Goal: Task Accomplishment & Management: Use online tool/utility

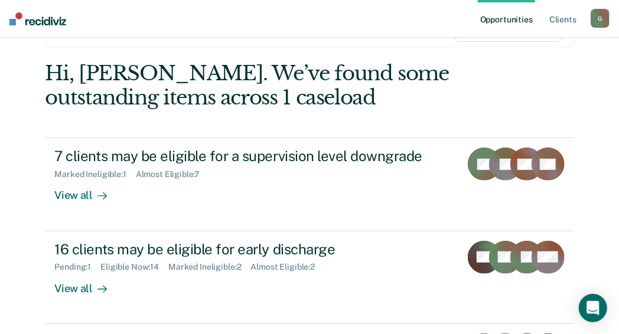
scroll to position [118, 0]
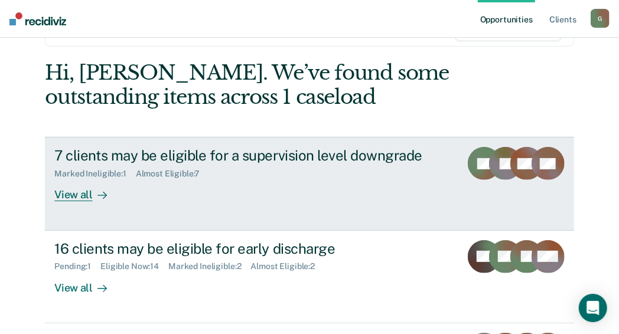
click at [73, 194] on div "View all" at bounding box center [87, 190] width 66 height 23
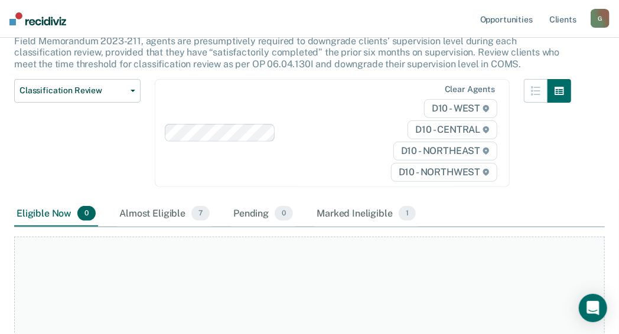
scroll to position [118, 0]
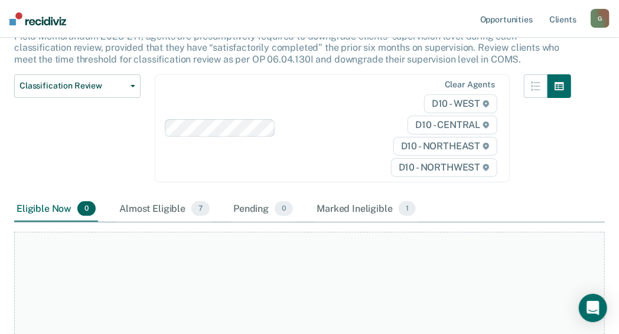
click at [46, 207] on div "Eligible Now 0" at bounding box center [56, 210] width 84 height 26
click at [159, 210] on div "Almost Eligible 7" at bounding box center [164, 210] width 95 height 26
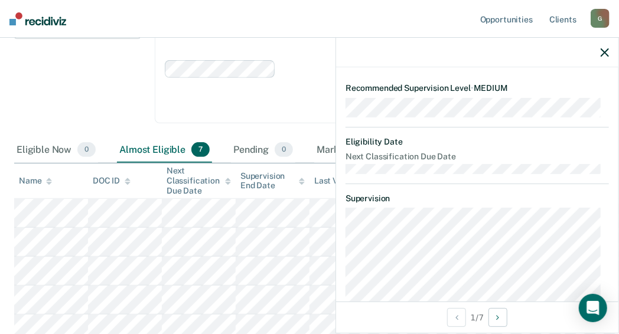
scroll to position [58, 0]
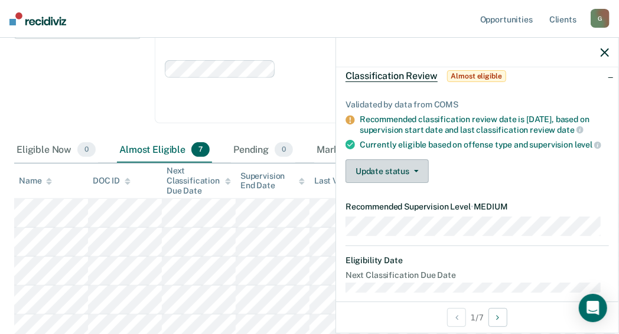
click at [409, 172] on span "button" at bounding box center [413, 171] width 9 height 2
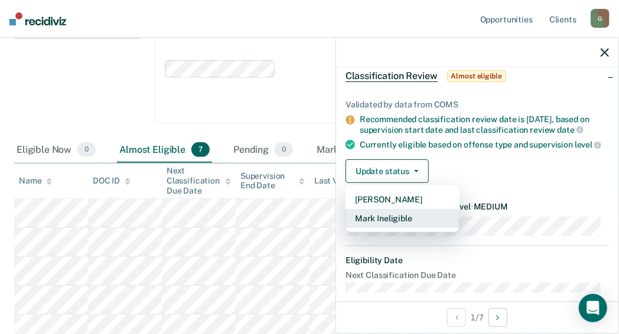
click at [387, 225] on button "Mark Ineligible" at bounding box center [403, 218] width 114 height 19
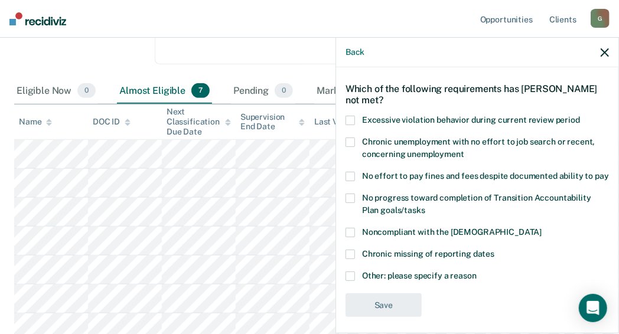
scroll to position [60, 0]
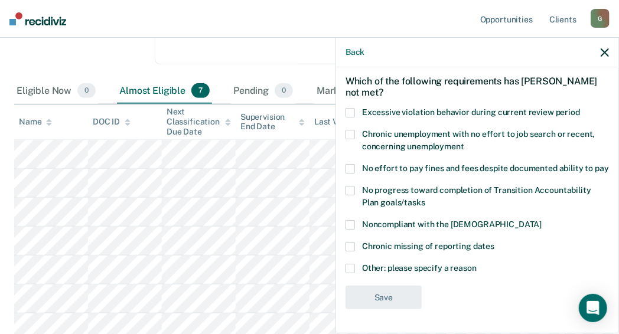
click at [350, 269] on span at bounding box center [350, 268] width 9 height 9
click at [477, 264] on input "Other: please specify a reason" at bounding box center [477, 264] width 0 height 0
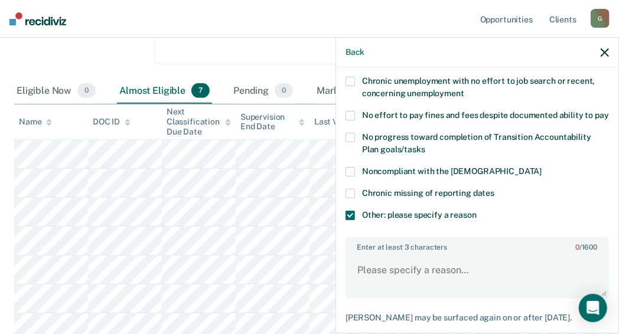
scroll to position [178, 0]
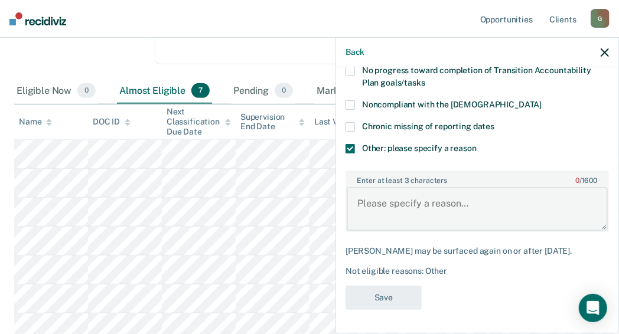
click at [366, 204] on textarea "Enter at least 3 characters 0 / 1600" at bounding box center [477, 209] width 261 height 44
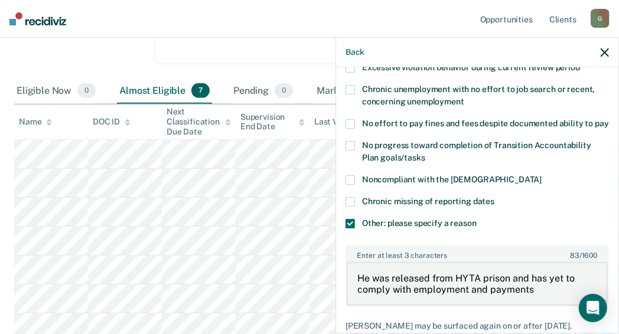
scroll to position [180, 0]
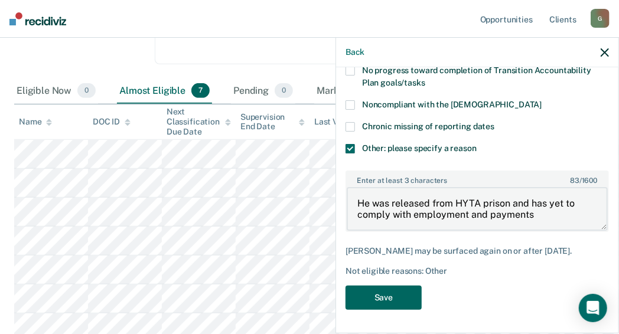
type textarea "He was released from HYTA prison and has yet to comply with employment and paym…"
click at [389, 298] on button "Save" at bounding box center [384, 298] width 76 height 24
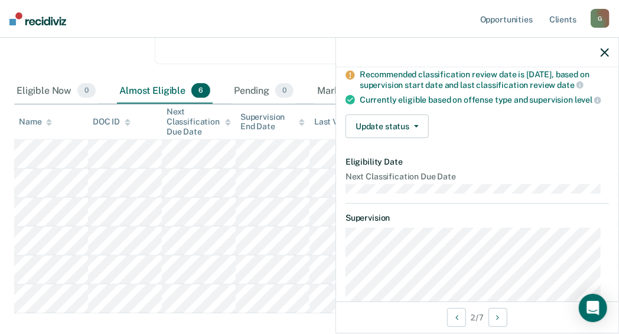
scroll to position [122, 0]
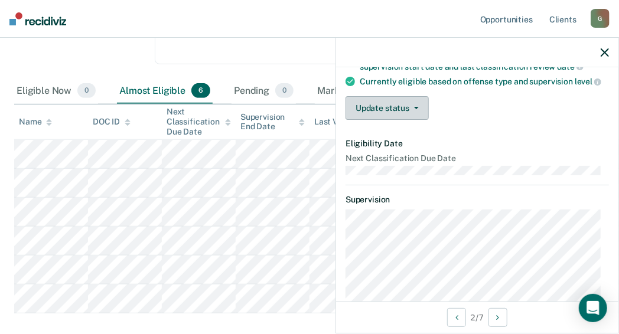
click at [380, 114] on button "Update status" at bounding box center [387, 108] width 83 height 24
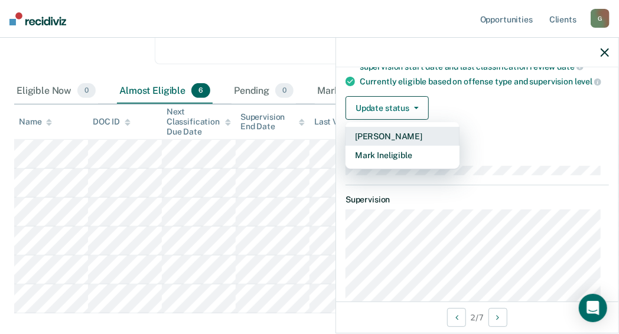
click at [386, 144] on button "[PERSON_NAME]" at bounding box center [403, 136] width 114 height 19
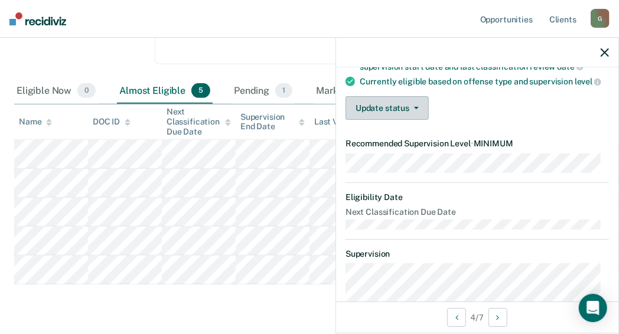
click at [414, 113] on button "Update status" at bounding box center [387, 108] width 83 height 24
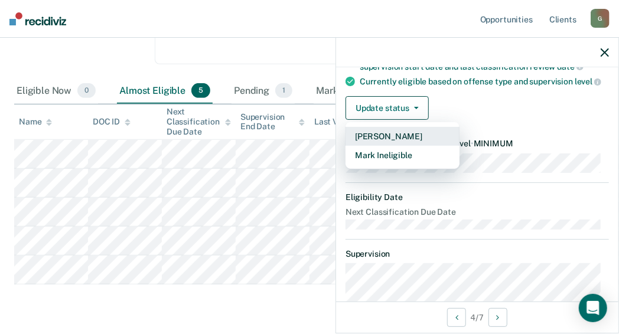
click at [384, 143] on button "[PERSON_NAME]" at bounding box center [403, 136] width 114 height 19
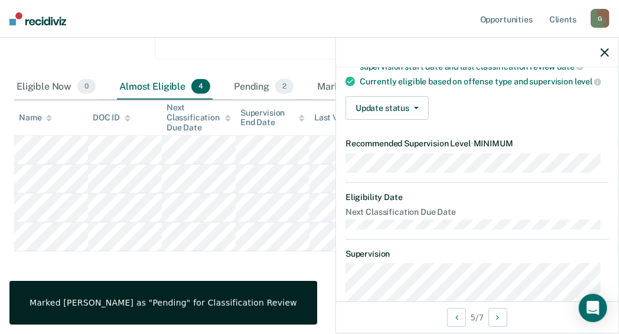
scroll to position [112, 0]
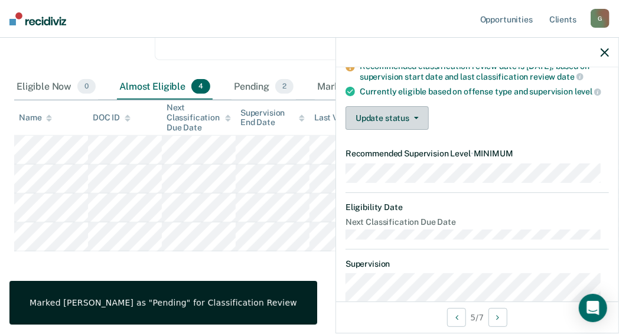
click at [393, 115] on button "Update status" at bounding box center [387, 118] width 83 height 24
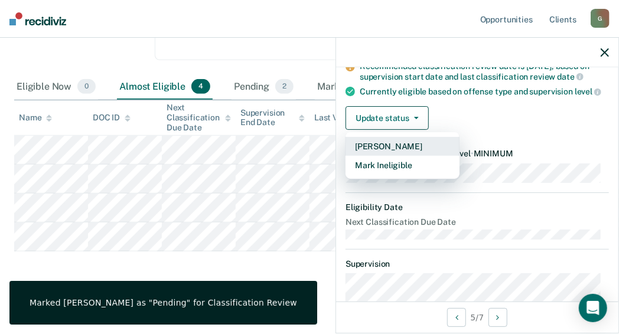
click at [399, 144] on button "[PERSON_NAME]" at bounding box center [403, 146] width 114 height 19
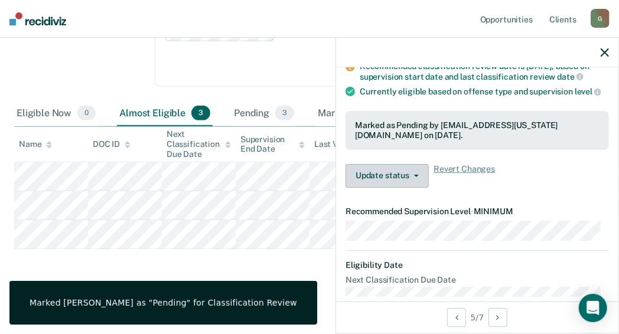
scroll to position [211, 0]
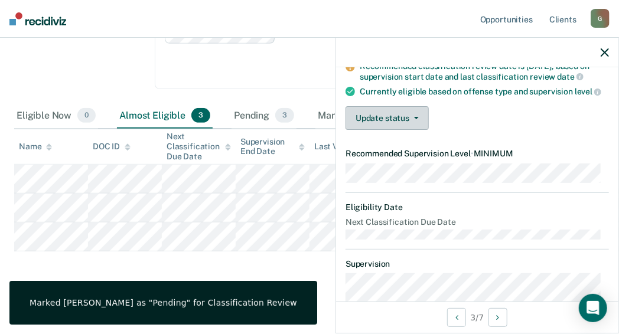
click at [400, 126] on button "Update status" at bounding box center [387, 118] width 83 height 24
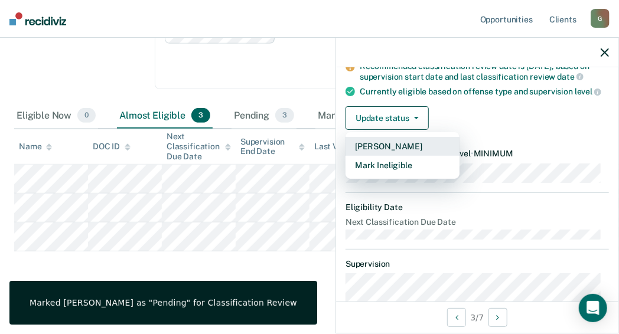
click at [399, 152] on button "[PERSON_NAME]" at bounding box center [403, 146] width 114 height 19
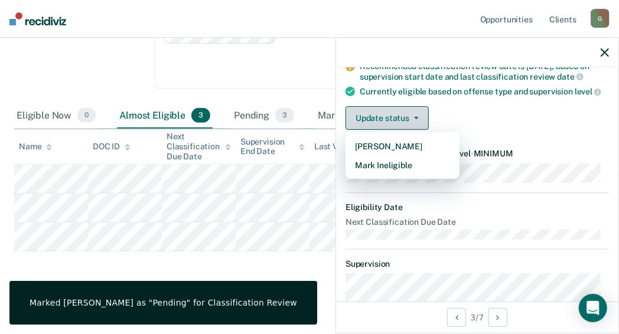
scroll to position [182, 0]
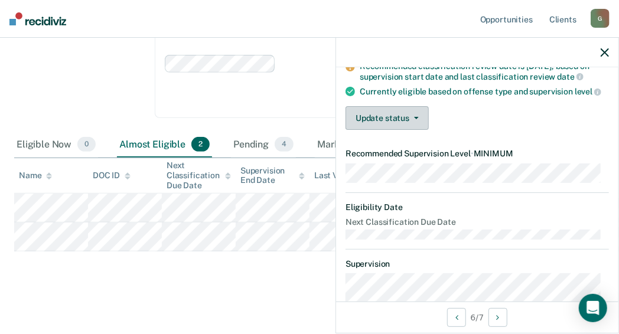
click at [377, 121] on button "Update status" at bounding box center [387, 118] width 83 height 24
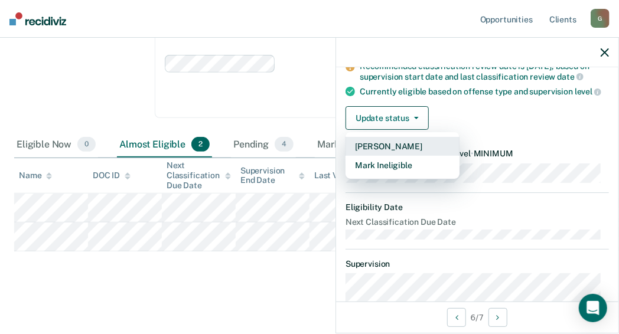
click at [393, 154] on button "[PERSON_NAME]" at bounding box center [403, 146] width 114 height 19
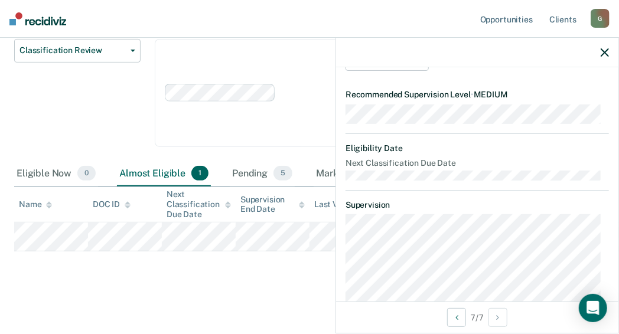
scroll to position [112, 0]
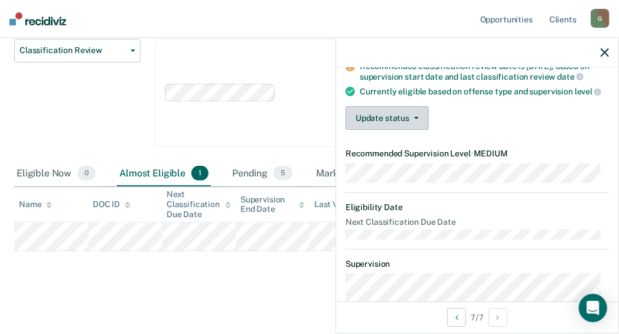
click at [389, 112] on button "Update status" at bounding box center [387, 118] width 83 height 24
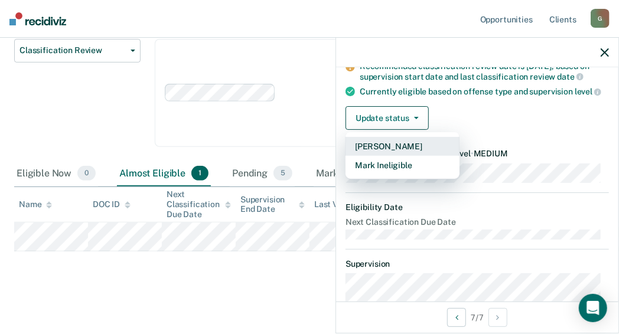
click at [390, 143] on button "[PERSON_NAME]" at bounding box center [403, 146] width 114 height 19
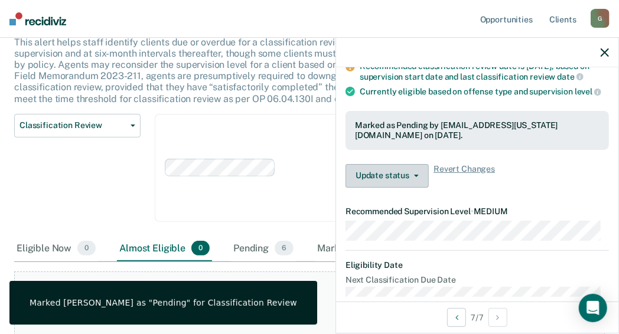
scroll to position [94, 0]
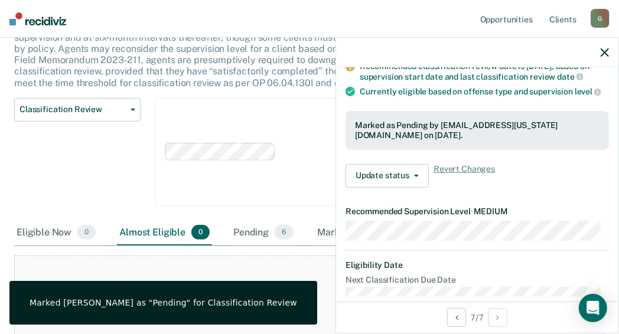
click at [605, 48] on icon "button" at bounding box center [605, 52] width 8 height 8
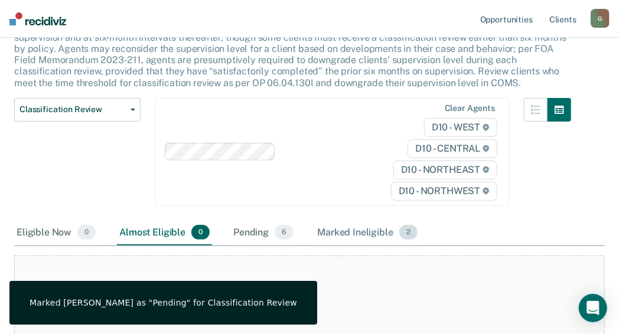
click at [407, 234] on span "2" at bounding box center [408, 232] width 18 height 15
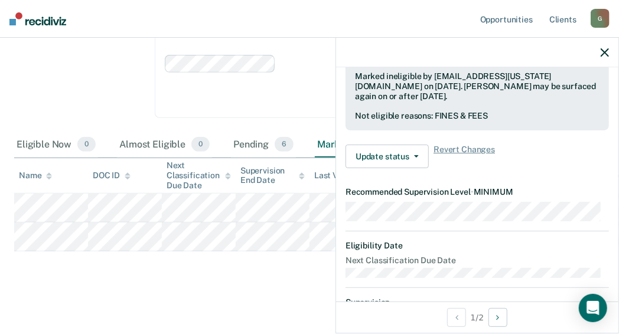
scroll to position [177, 0]
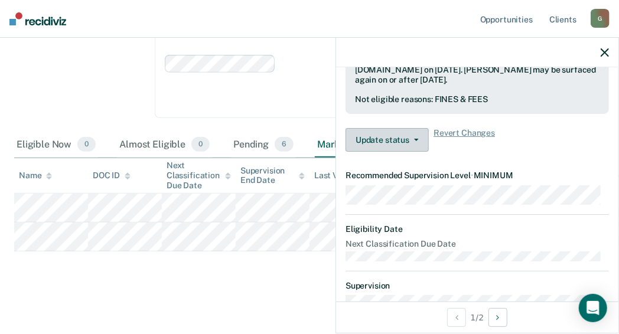
click at [414, 141] on icon "button" at bounding box center [416, 140] width 5 height 2
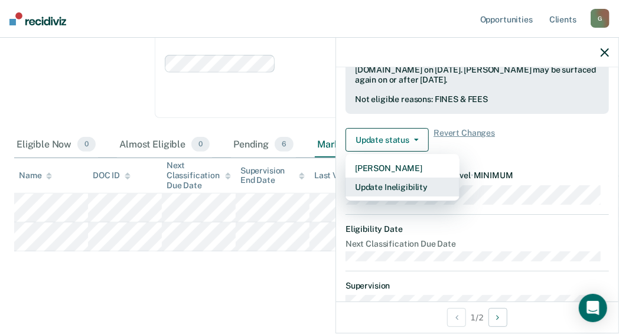
click at [399, 196] on button "Update Ineligibility" at bounding box center [403, 187] width 114 height 19
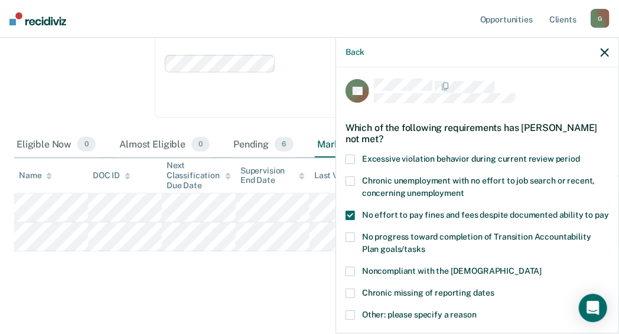
scroll to position [0, 0]
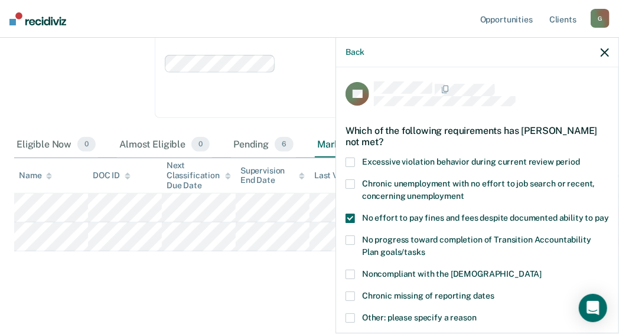
click at [603, 50] on icon "button" at bounding box center [605, 52] width 8 height 8
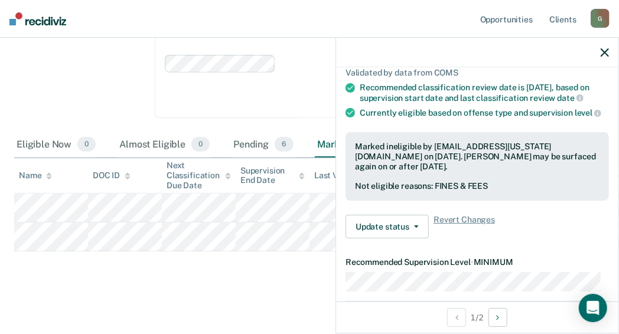
scroll to position [118, 0]
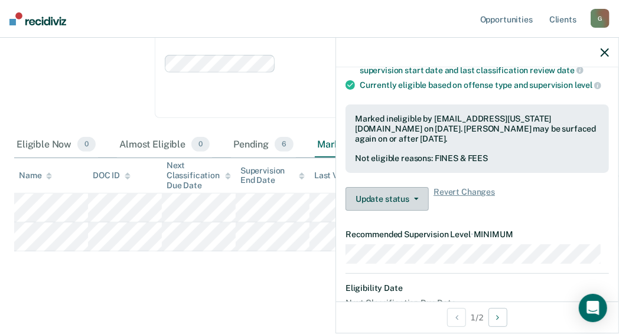
click at [416, 200] on icon "button" at bounding box center [416, 199] width 5 height 2
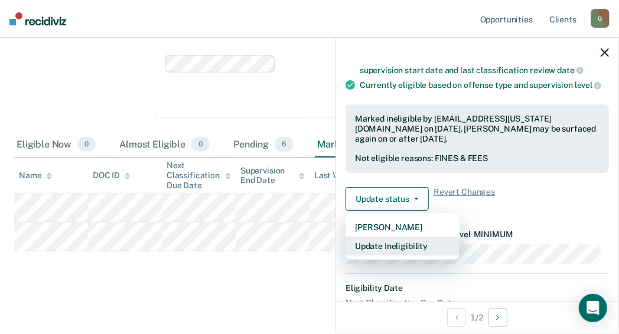
click at [395, 253] on button "Update Ineligibility" at bounding box center [403, 246] width 114 height 19
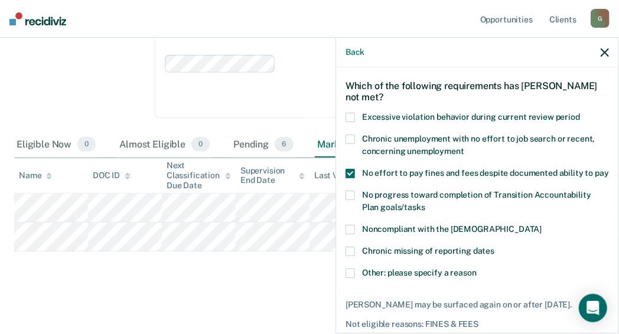
scroll to position [0, 0]
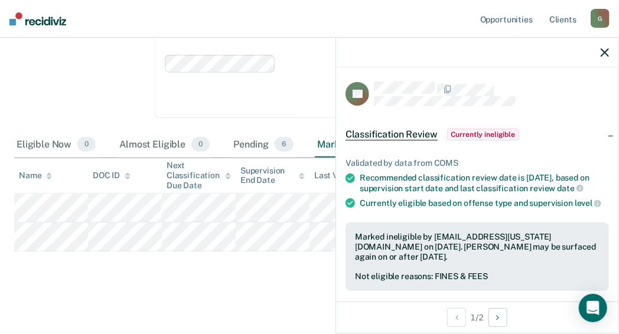
click at [492, 132] on span "Currently ineligible" at bounding box center [483, 135] width 73 height 12
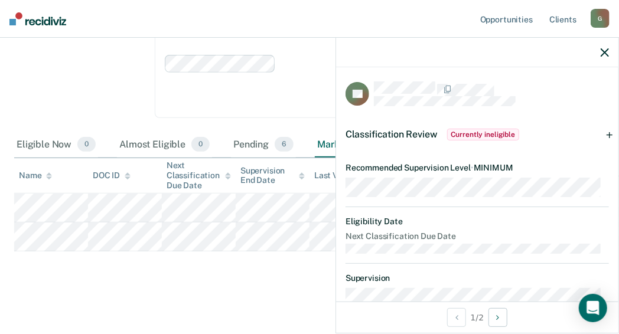
click at [488, 132] on span "Currently ineligible" at bounding box center [483, 135] width 73 height 12
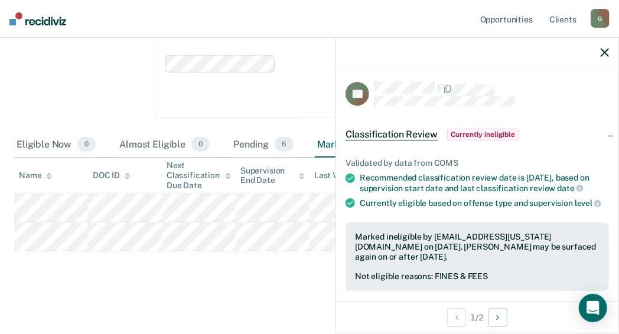
click at [488, 132] on span "Currently ineligible" at bounding box center [483, 135] width 73 height 12
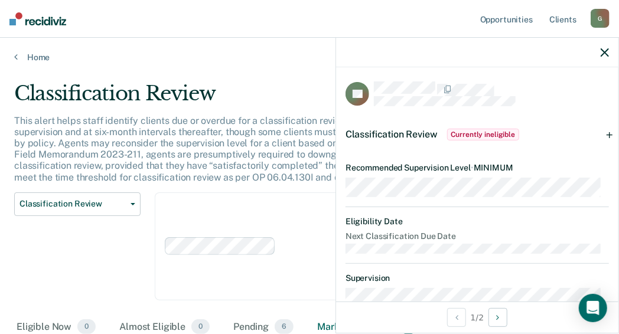
click at [32, 19] on img at bounding box center [37, 18] width 57 height 13
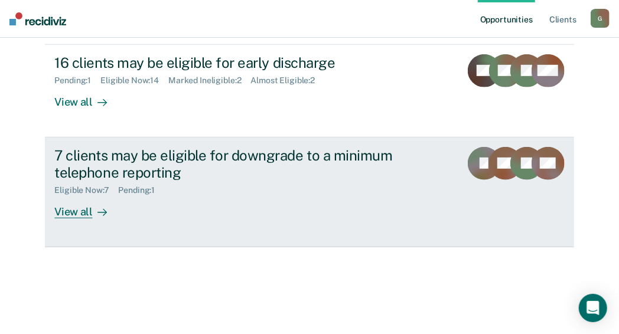
scroll to position [309, 0]
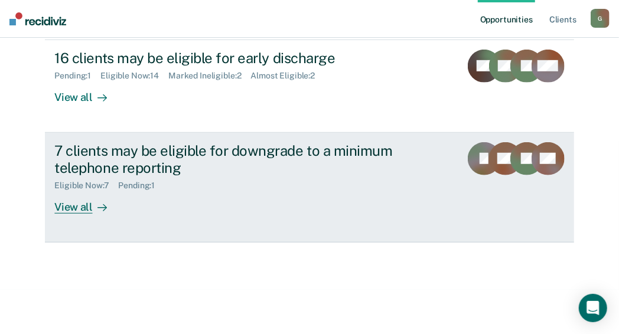
click at [68, 204] on div "View all" at bounding box center [87, 202] width 66 height 23
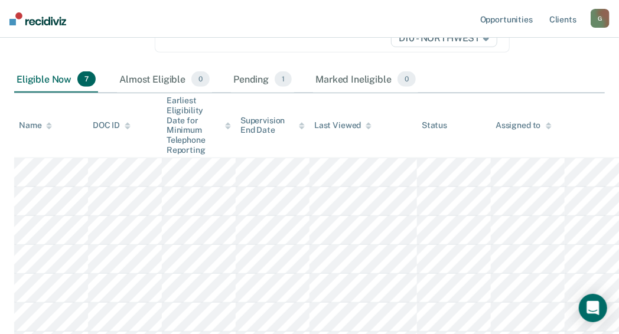
scroll to position [295, 0]
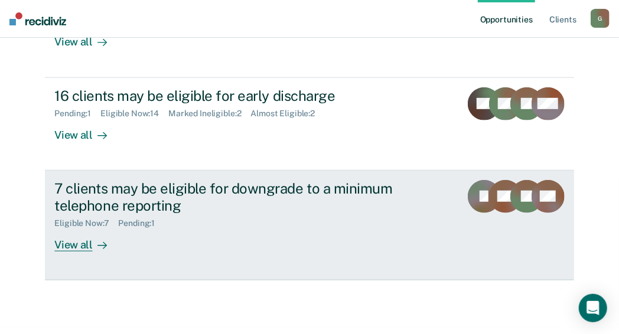
scroll to position [309, 0]
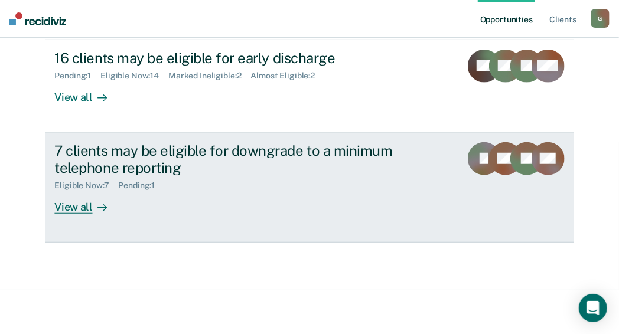
click at [72, 206] on div "View all" at bounding box center [87, 202] width 66 height 23
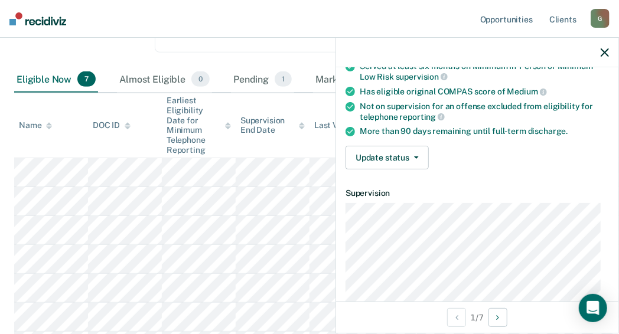
scroll to position [118, 0]
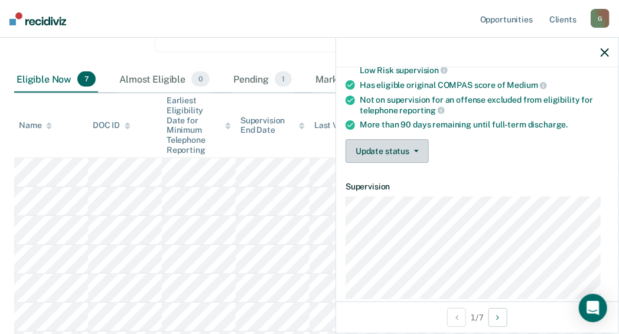
click at [382, 148] on button "Update status" at bounding box center [387, 151] width 83 height 24
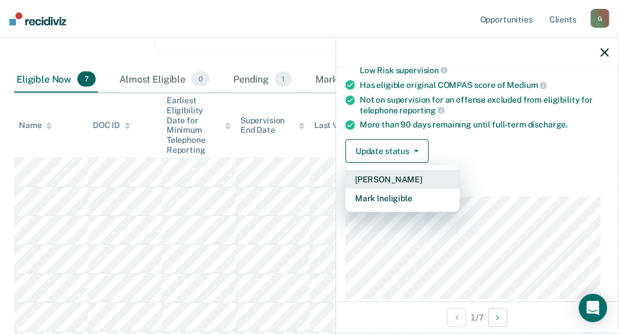
click at [379, 175] on button "[PERSON_NAME]" at bounding box center [403, 179] width 114 height 19
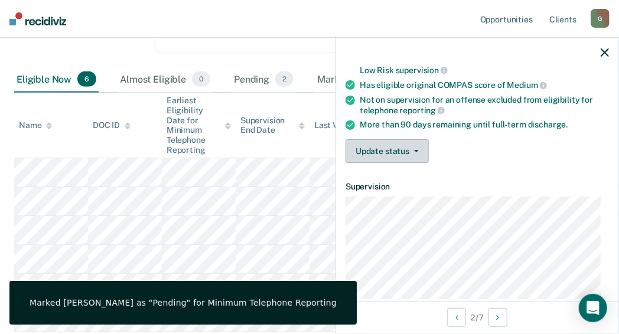
click at [396, 150] on button "Update status" at bounding box center [387, 151] width 83 height 24
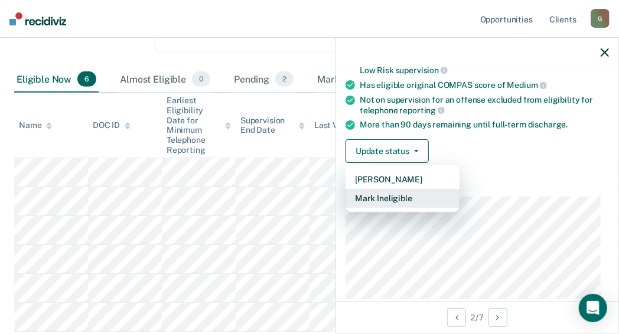
click at [395, 195] on button "Mark Ineligible" at bounding box center [403, 198] width 114 height 19
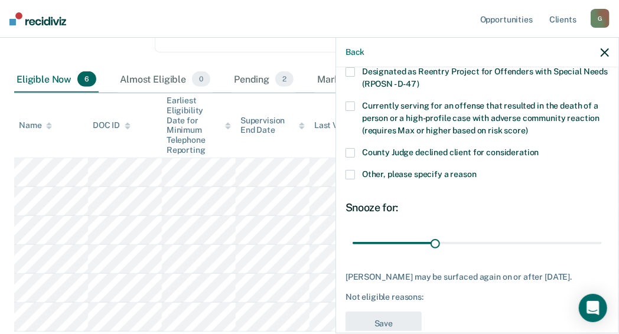
scroll to position [177, 0]
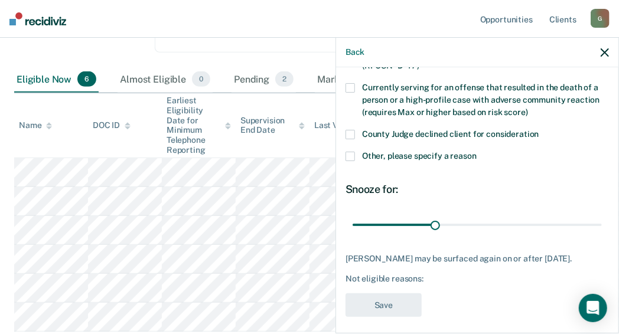
click at [347, 154] on span at bounding box center [350, 156] width 9 height 9
click at [477, 152] on input "Other, please specify a reason" at bounding box center [477, 152] width 0 height 0
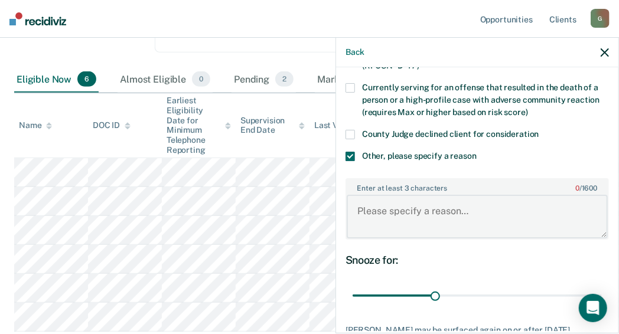
click at [381, 210] on textarea "Enter at least 3 characters 0 / 1600" at bounding box center [477, 217] width 261 height 44
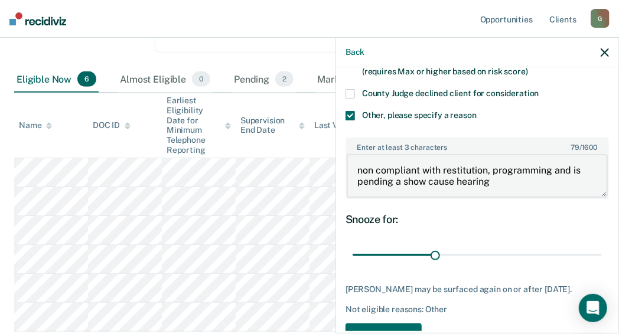
scroll to position [236, 0]
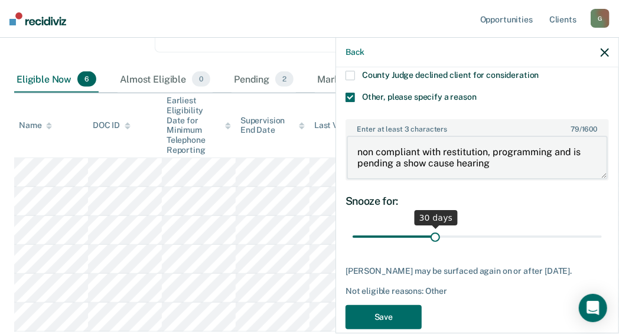
type textarea "non compliant with restitution, programming and is pending a show cause hearing"
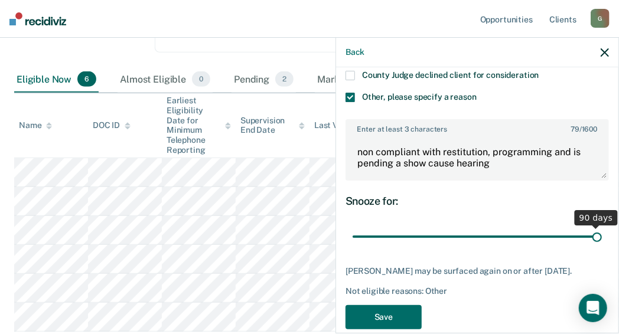
drag, startPoint x: 435, startPoint y: 236, endPoint x: 592, endPoint y: 246, distance: 157.4
type input "90"
click at [592, 246] on input "range" at bounding box center [477, 237] width 249 height 21
click at [379, 313] on button "Save" at bounding box center [384, 317] width 76 height 24
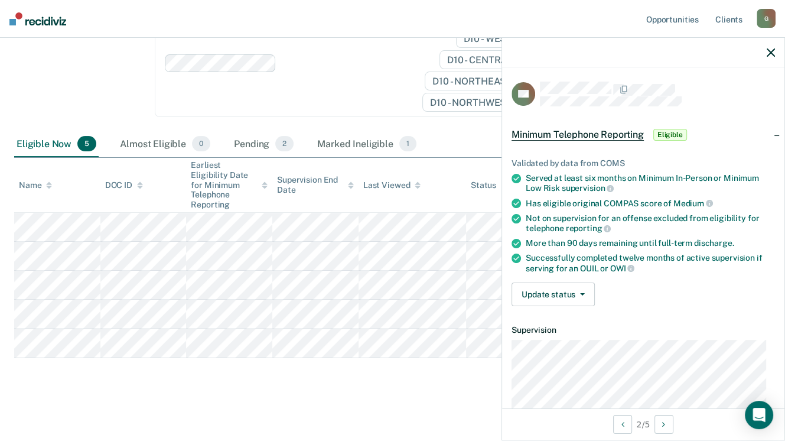
scroll to position [59, 0]
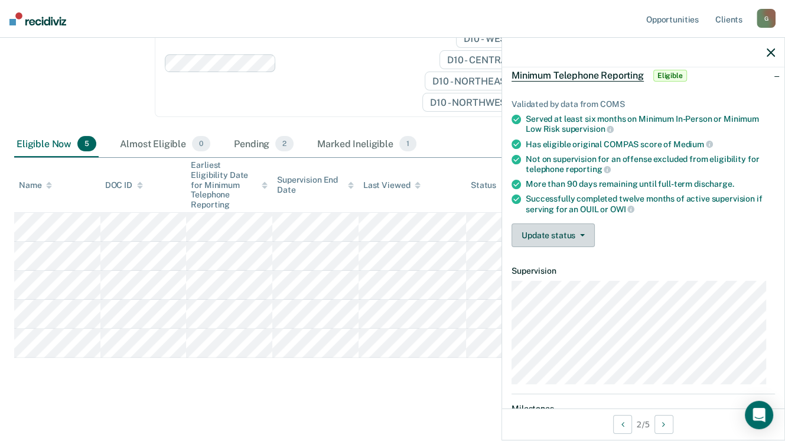
click at [565, 230] on button "Update status" at bounding box center [552, 235] width 83 height 24
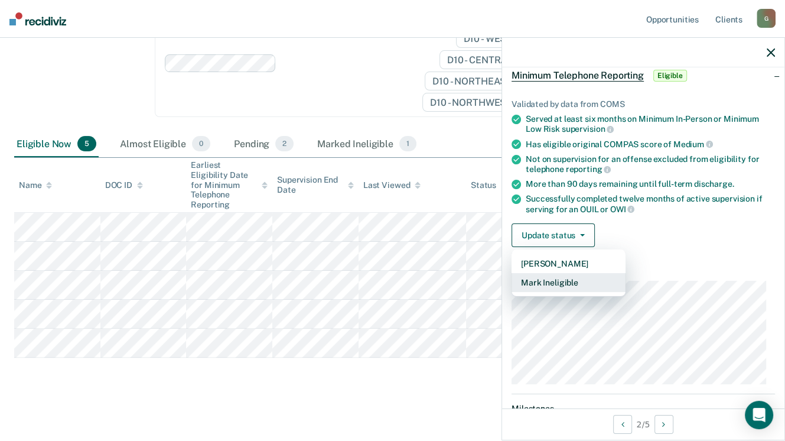
click at [563, 278] on button "Mark Ineligible" at bounding box center [568, 282] width 114 height 19
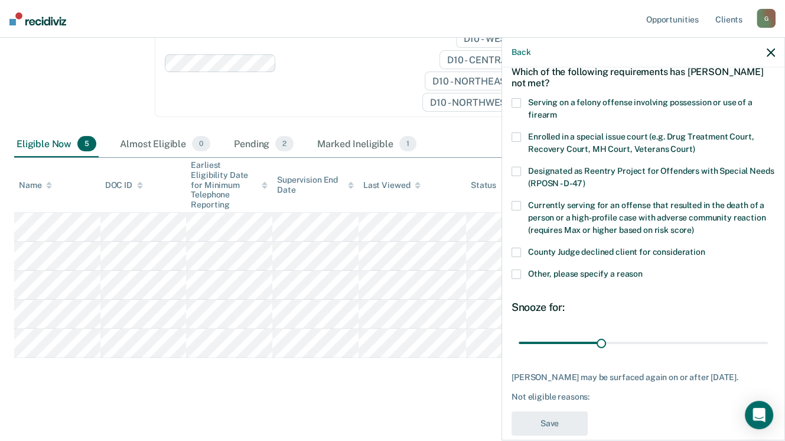
click at [517, 250] on span at bounding box center [515, 251] width 9 height 9
click at [705, 247] on input "County Judge declined client for consideration" at bounding box center [705, 247] width 0 height 0
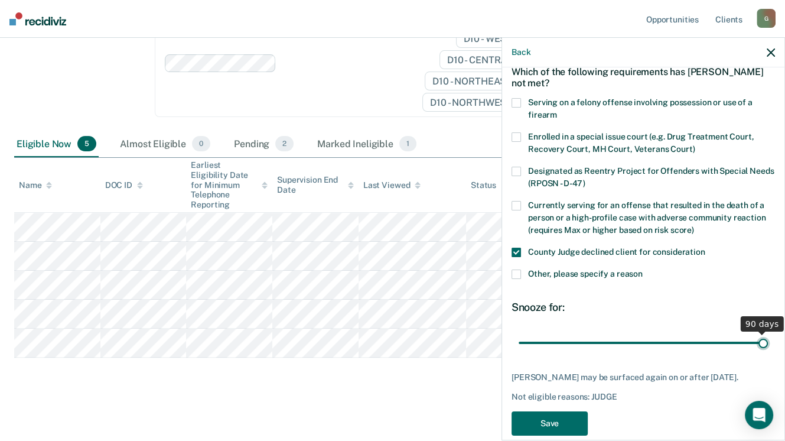
drag, startPoint x: 597, startPoint y: 339, endPoint x: 756, endPoint y: 346, distance: 159.0
type input "90"
click at [756, 346] on input "range" at bounding box center [643, 343] width 249 height 21
click at [555, 430] on button "Save" at bounding box center [549, 423] width 76 height 24
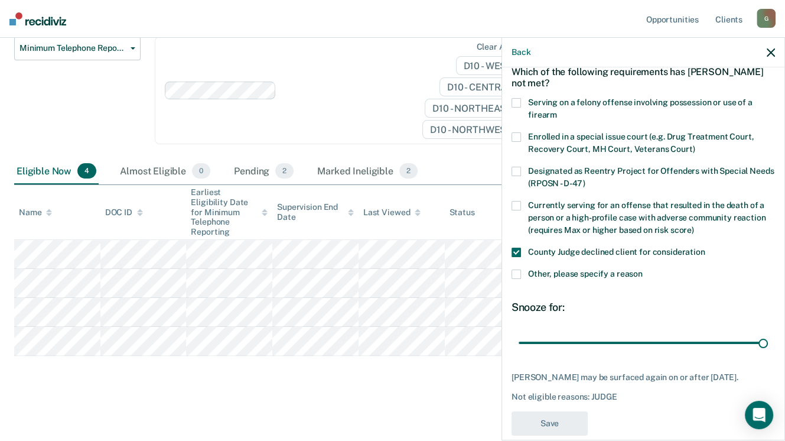
scroll to position [143, 0]
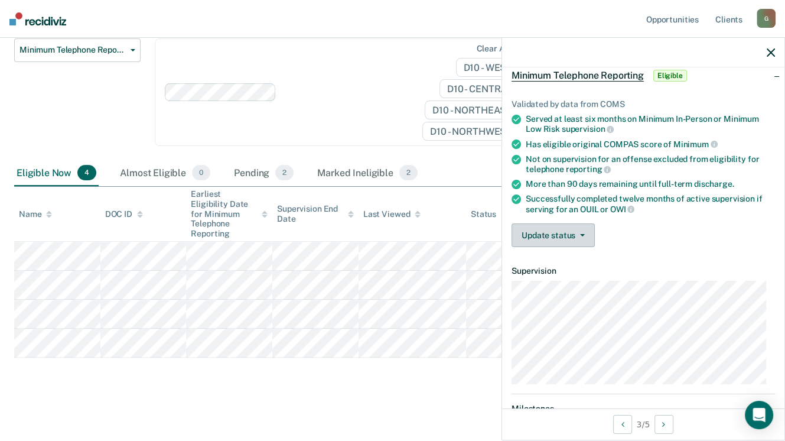
click at [576, 234] on span "button" at bounding box center [579, 235] width 9 height 2
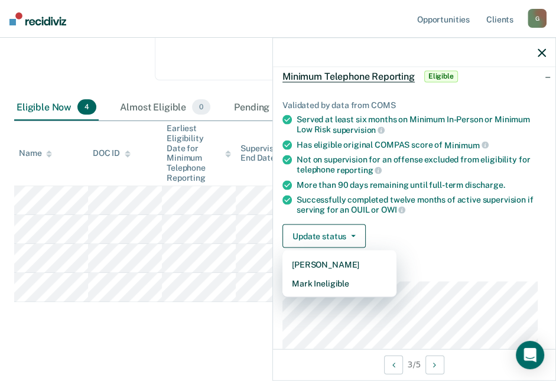
scroll to position [213, 0]
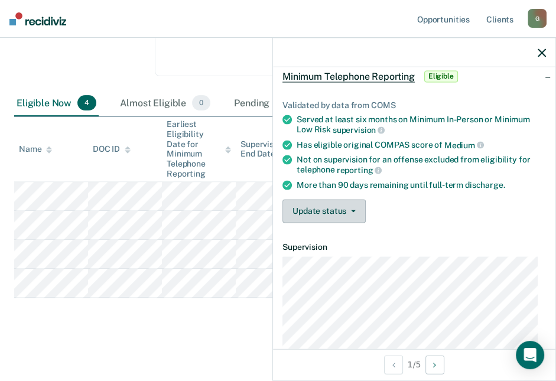
click at [330, 203] on button "Update status" at bounding box center [323, 211] width 83 height 24
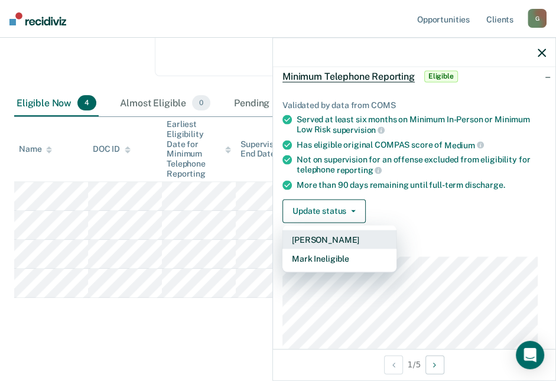
click at [340, 233] on button "[PERSON_NAME]" at bounding box center [339, 239] width 114 height 19
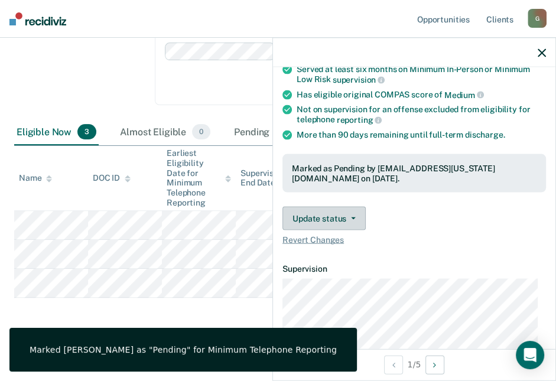
scroll to position [118, 0]
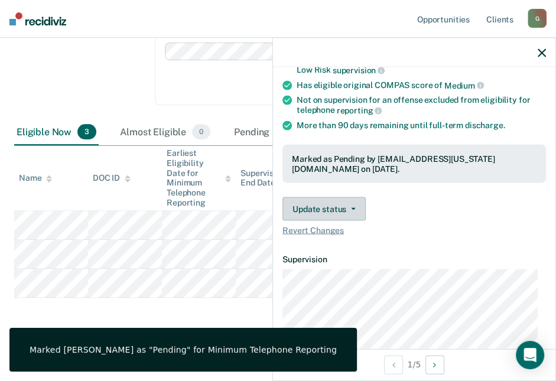
click at [351, 208] on icon "button" at bounding box center [353, 209] width 5 height 2
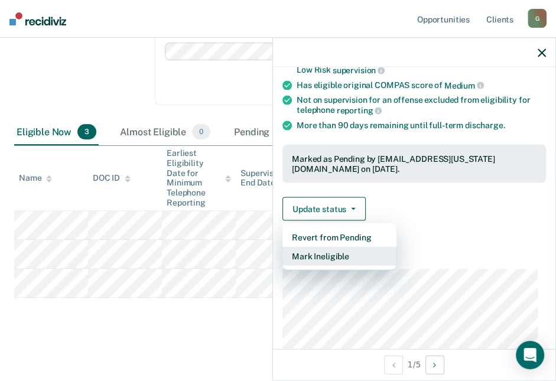
click at [334, 252] on button "Mark Ineligible" at bounding box center [339, 256] width 114 height 19
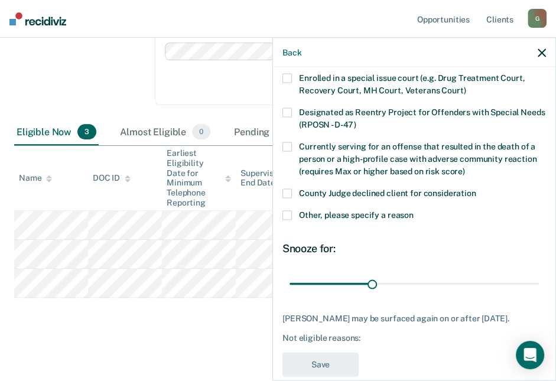
click at [285, 211] on span at bounding box center [286, 215] width 9 height 9
click at [413, 211] on input "Other, please specify a reason" at bounding box center [413, 211] width 0 height 0
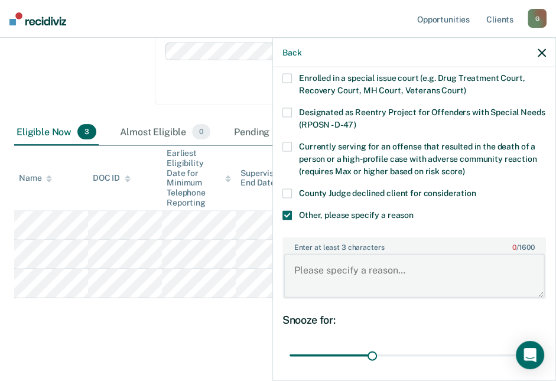
click at [312, 268] on textarea "Enter at least 3 characters 0 / 1600" at bounding box center [413, 276] width 261 height 44
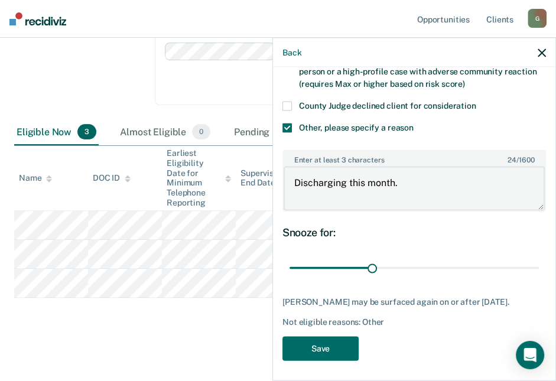
scroll to position [207, 0]
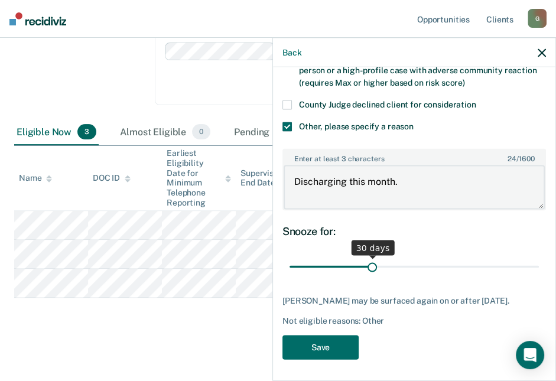
type textarea "Discharging this month."
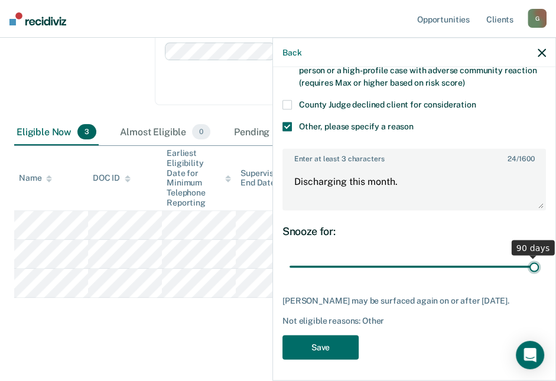
drag, startPoint x: 373, startPoint y: 263, endPoint x: 552, endPoint y: 261, distance: 179.6
type input "90"
click at [539, 260] on input "range" at bounding box center [413, 266] width 249 height 21
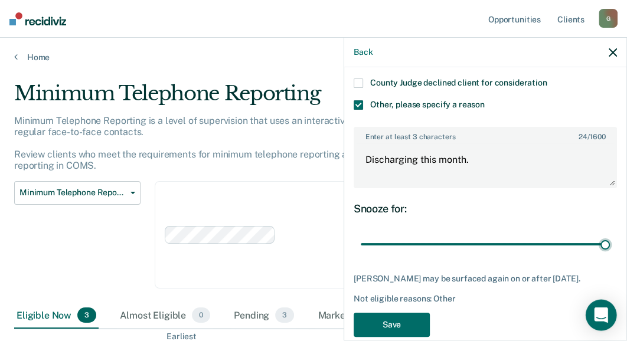
scroll to position [246, 0]
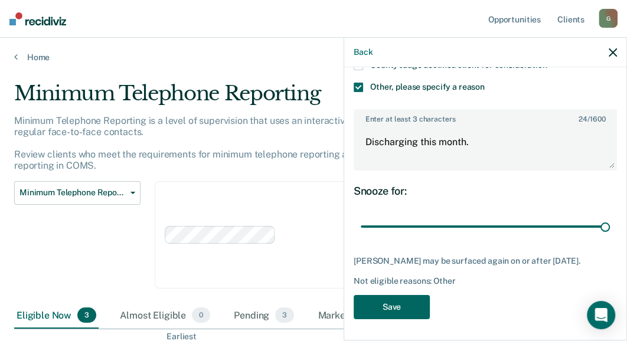
click at [388, 306] on button "Save" at bounding box center [392, 307] width 76 height 24
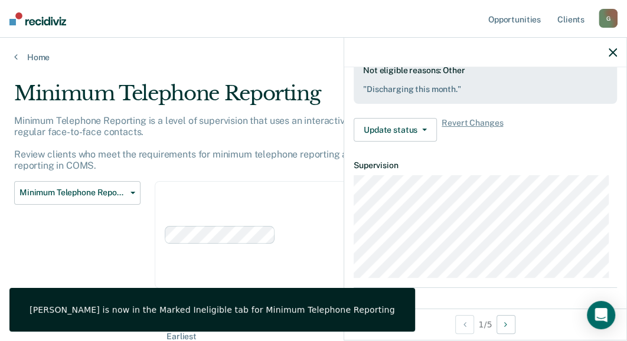
click at [613, 51] on icon "button" at bounding box center [613, 52] width 8 height 8
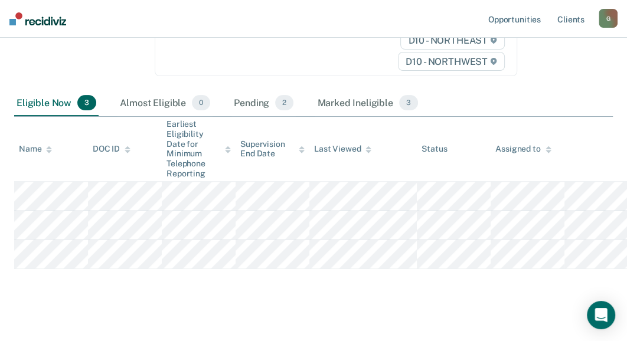
scroll to position [223, 0]
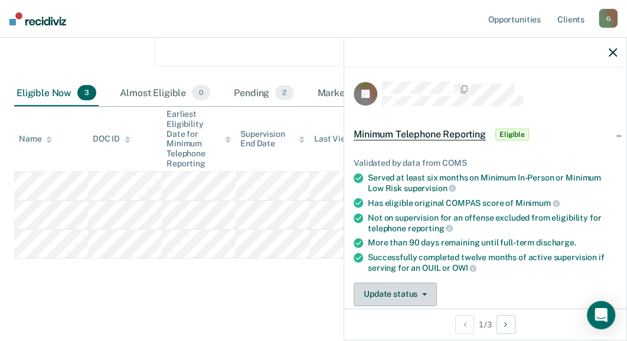
click at [422, 294] on icon "button" at bounding box center [424, 295] width 5 height 2
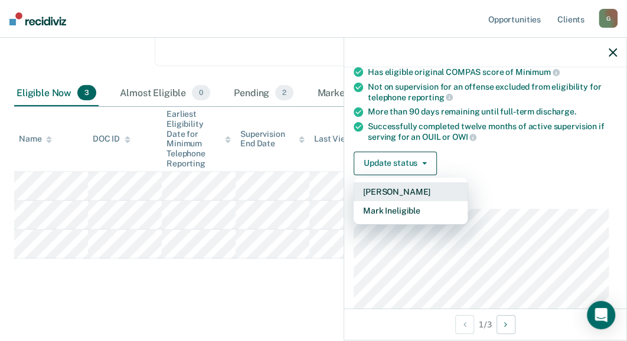
click at [399, 187] on button "[PERSON_NAME]" at bounding box center [411, 191] width 114 height 19
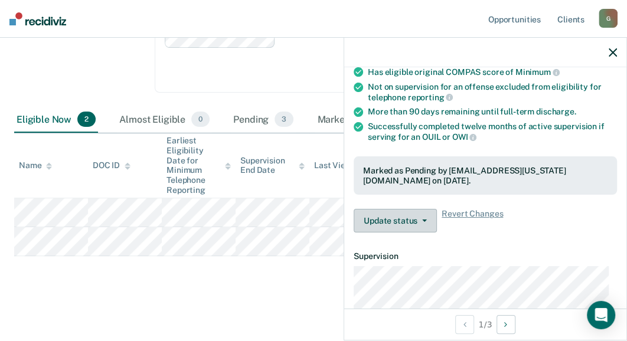
scroll to position [194, 0]
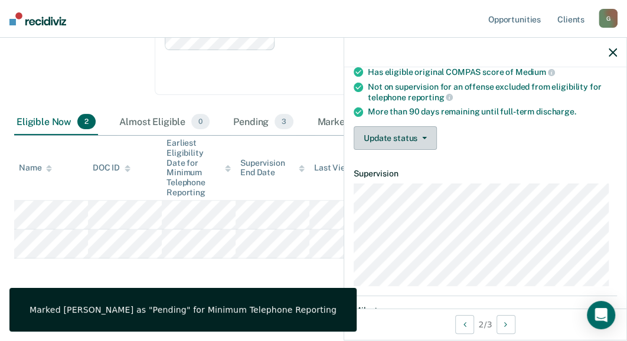
click at [405, 133] on button "Update status" at bounding box center [395, 138] width 83 height 24
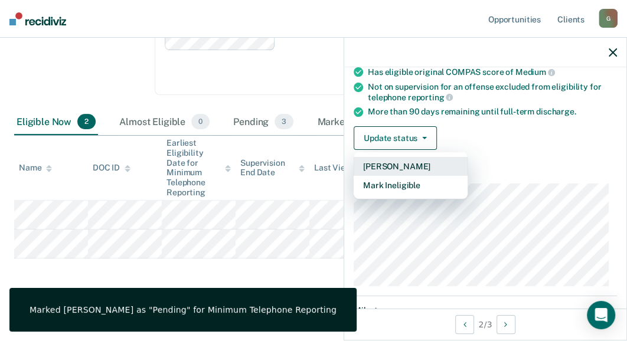
click at [403, 162] on button "[PERSON_NAME]" at bounding box center [411, 166] width 114 height 19
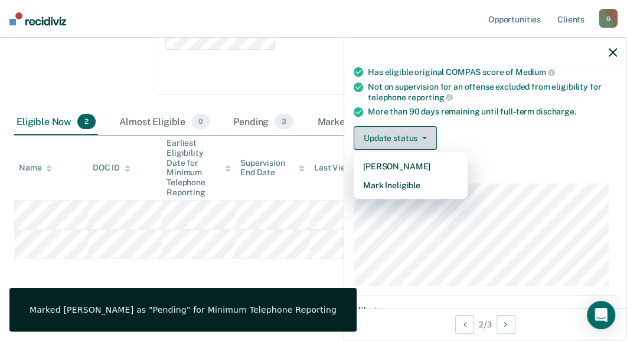
scroll to position [165, 0]
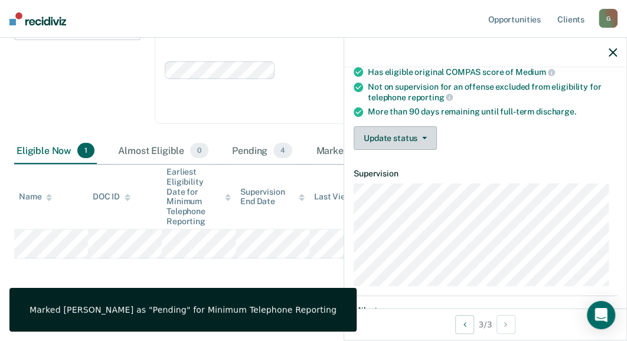
click at [393, 135] on button "Update status" at bounding box center [395, 138] width 83 height 24
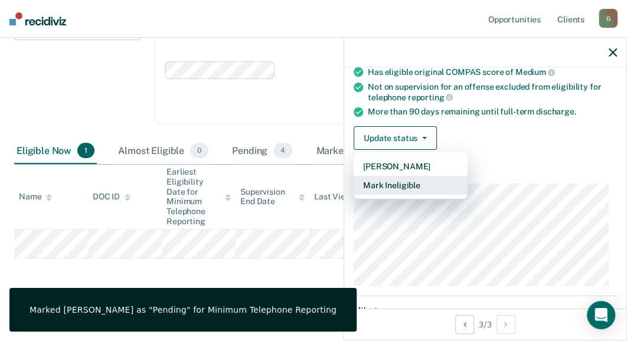
click at [397, 182] on button "Mark Ineligible" at bounding box center [411, 185] width 114 height 19
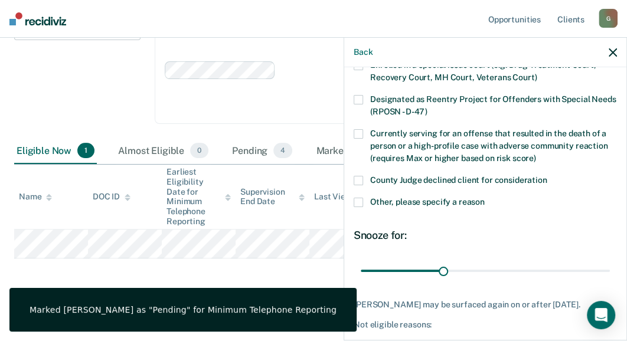
click at [358, 199] on span at bounding box center [358, 202] width 9 height 9
click at [485, 198] on input "Other, please specify a reason" at bounding box center [485, 198] width 0 height 0
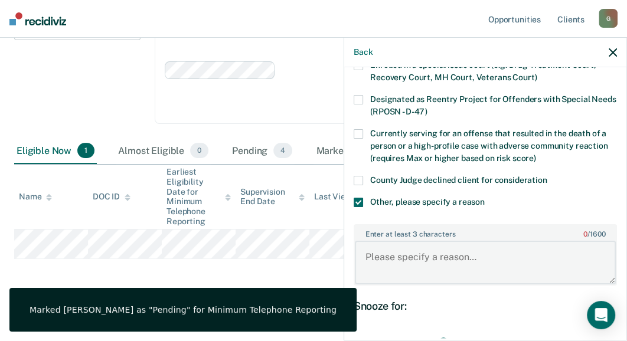
click at [376, 262] on textarea "Enter at least 3 characters 0 / 1600" at bounding box center [485, 263] width 261 height 44
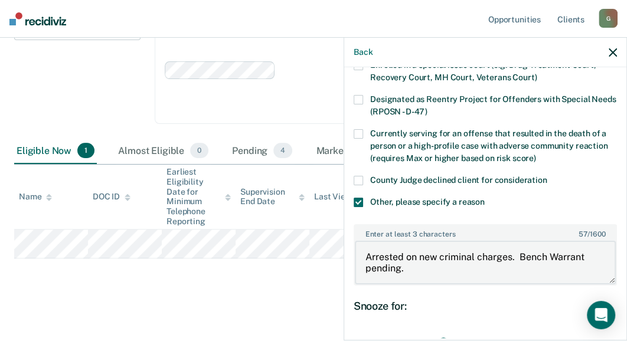
type textarea "Arrested on new criminal charges. Bench Warrant pending."
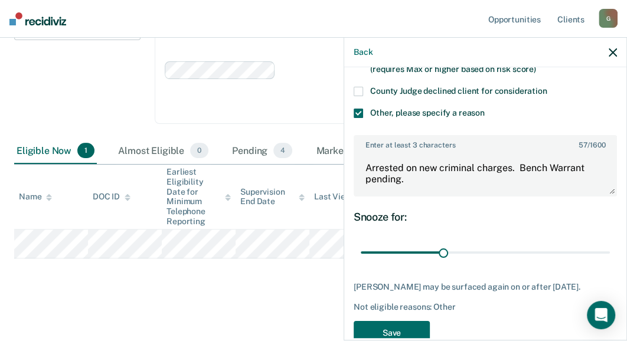
scroll to position [246, 0]
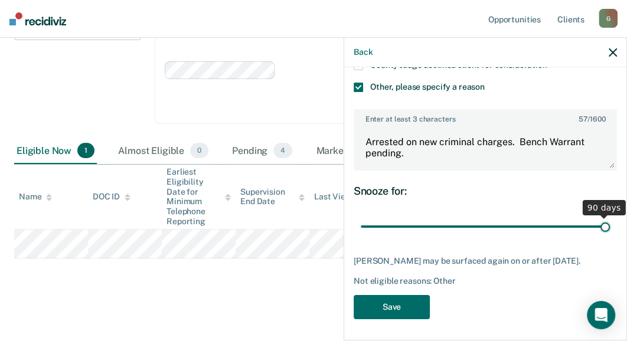
drag, startPoint x: 442, startPoint y: 224, endPoint x: 616, endPoint y: 232, distance: 174.4
type input "90"
click at [610, 232] on input "range" at bounding box center [485, 227] width 249 height 21
click at [384, 302] on button "Save" at bounding box center [392, 307] width 76 height 24
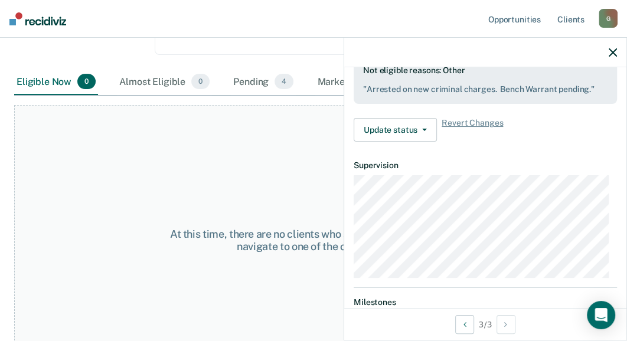
scroll to position [265, 0]
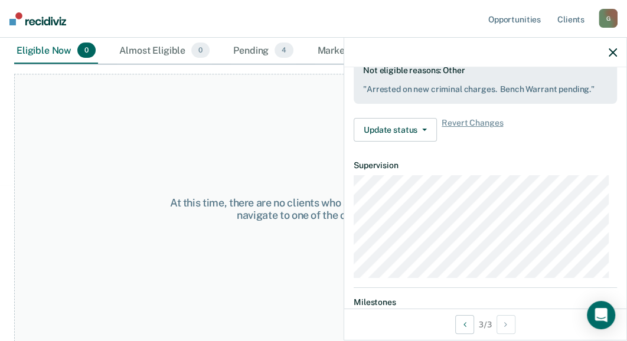
click at [615, 50] on icon "button" at bounding box center [613, 52] width 8 height 8
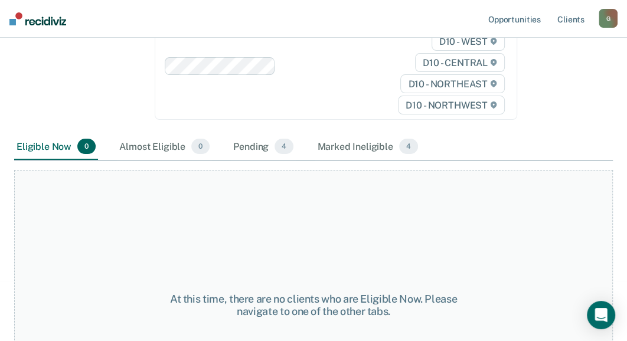
scroll to position [148, 0]
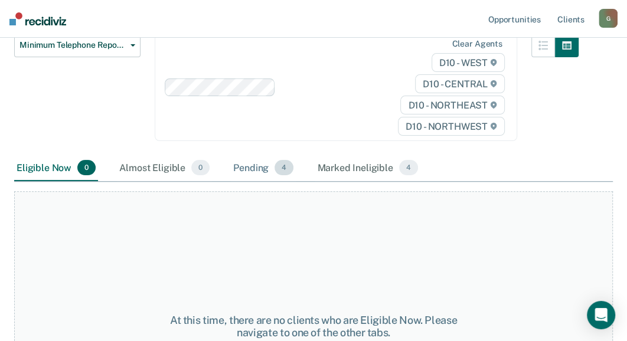
click at [263, 168] on div "Pending 4" at bounding box center [263, 168] width 65 height 26
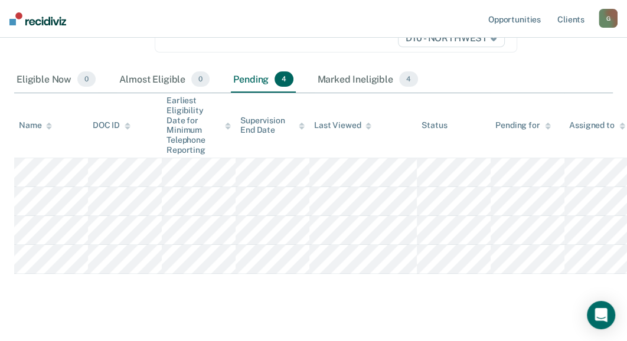
scroll to position [252, 0]
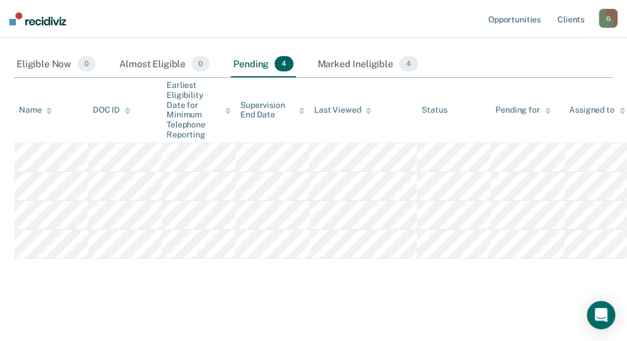
click at [27, 19] on img at bounding box center [37, 18] width 57 height 13
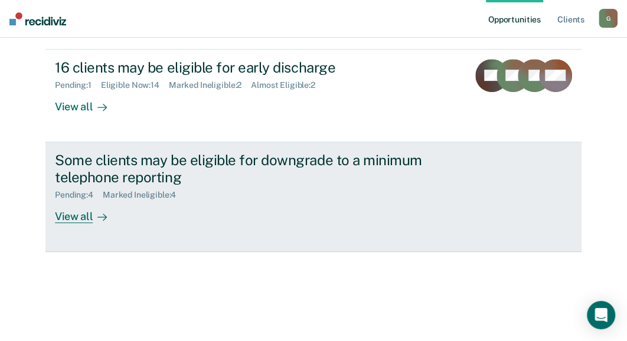
scroll to position [302, 0]
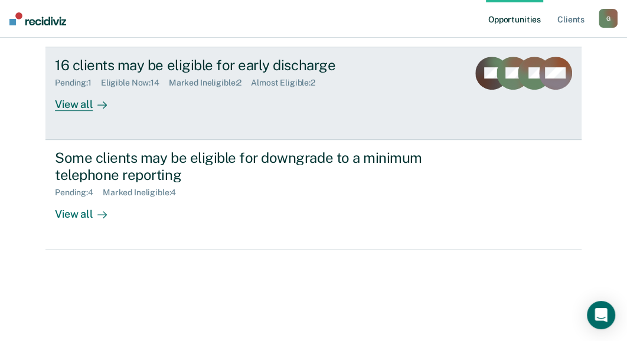
click at [74, 103] on div "View all" at bounding box center [88, 99] width 66 height 23
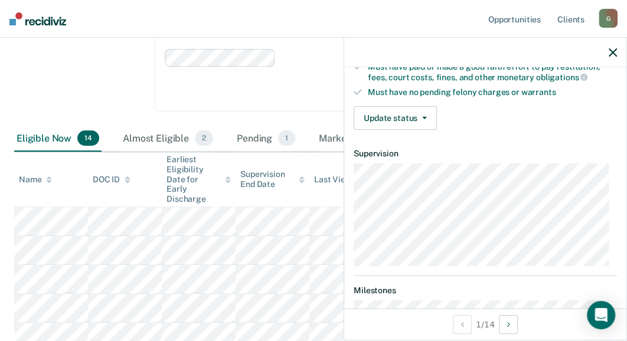
scroll to position [177, 0]
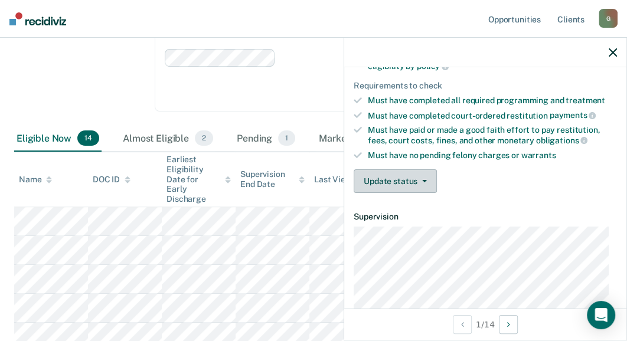
click at [397, 179] on button "Update status" at bounding box center [395, 182] width 83 height 24
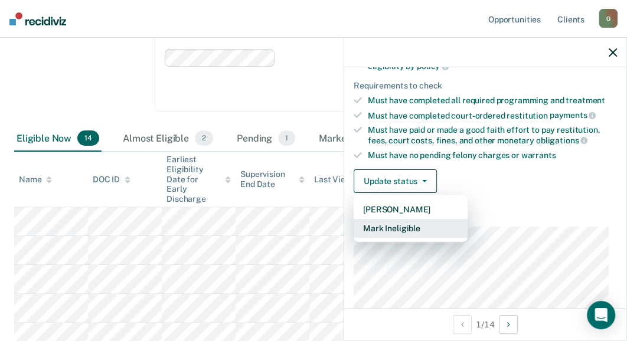
click at [400, 227] on button "Mark Ineligible" at bounding box center [411, 228] width 114 height 19
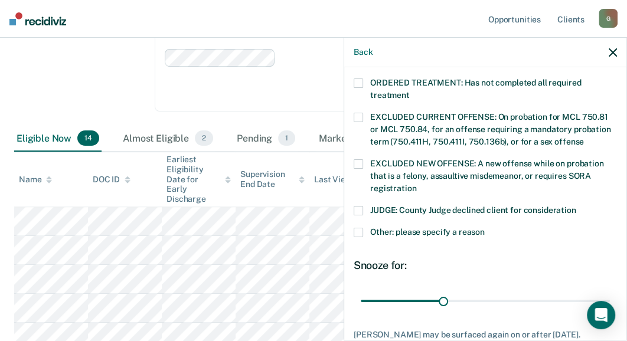
scroll to position [413, 0]
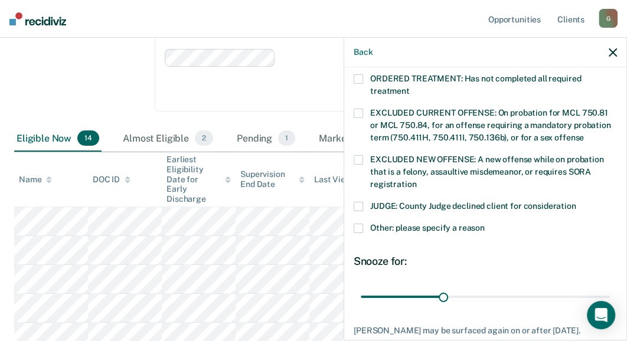
click at [358, 202] on span at bounding box center [358, 206] width 9 height 9
click at [576, 202] on input "JUDGE: County Judge declined client for consideration" at bounding box center [576, 202] width 0 height 0
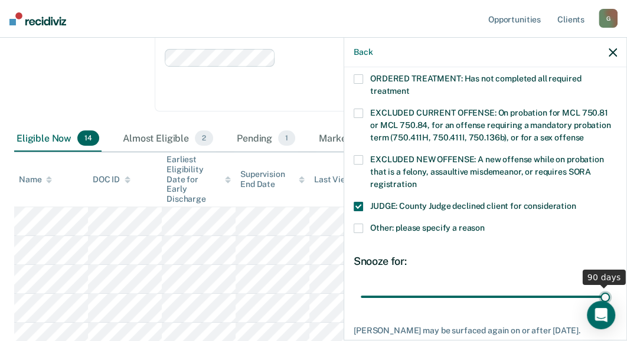
drag, startPoint x: 439, startPoint y: 281, endPoint x: 637, endPoint y: 298, distance: 198.0
type input "90"
click at [610, 298] on input "range" at bounding box center [485, 296] width 249 height 21
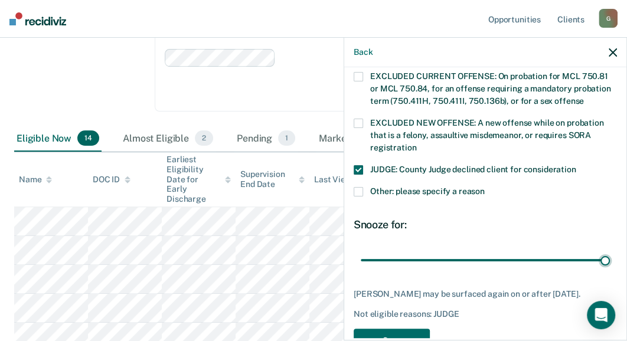
scroll to position [481, 0]
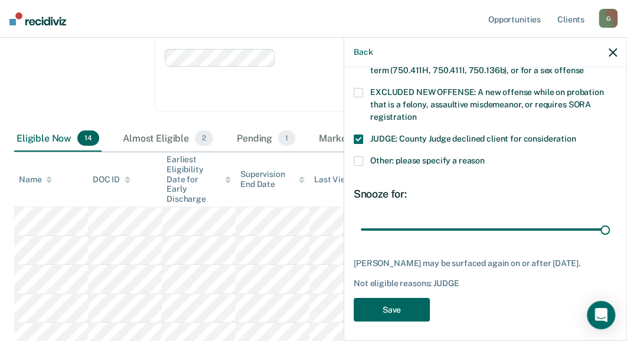
click at [396, 302] on button "Save" at bounding box center [392, 310] width 76 height 24
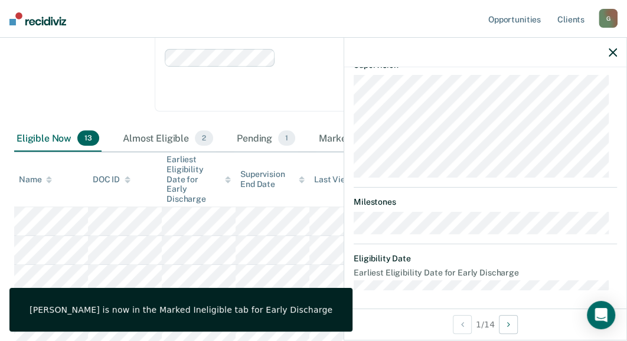
scroll to position [330, 0]
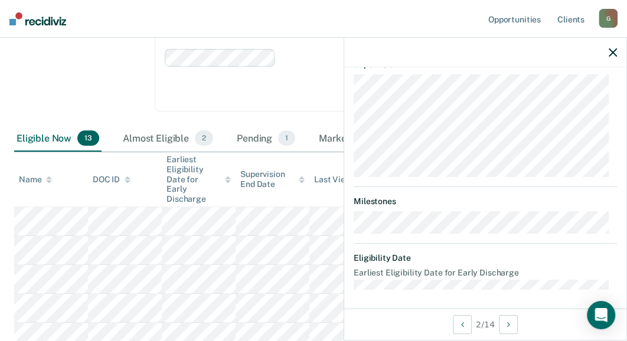
click at [612, 53] on icon "button" at bounding box center [613, 52] width 8 height 8
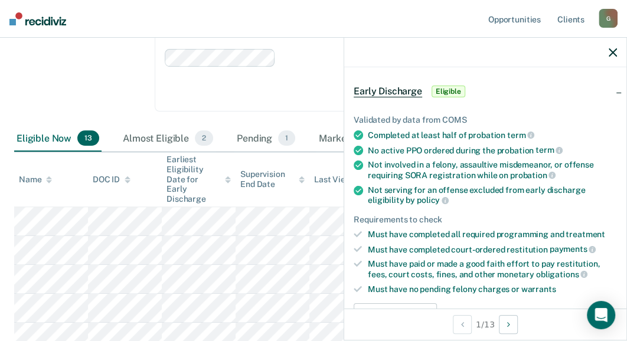
scroll to position [0, 0]
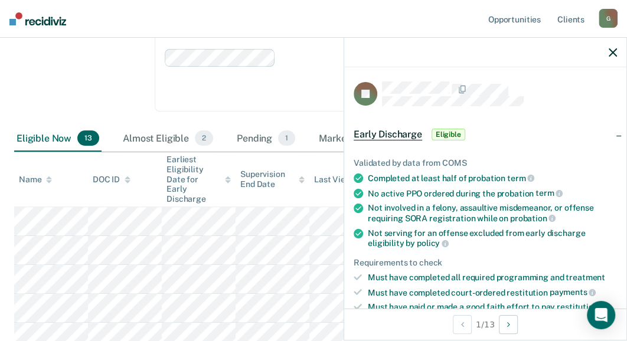
click at [449, 132] on span "Eligible" at bounding box center [449, 135] width 34 height 12
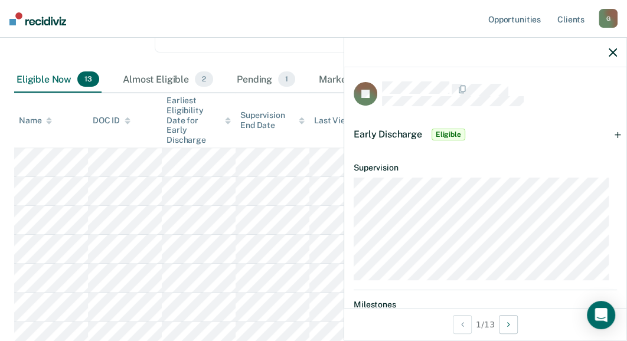
click at [452, 132] on span "Eligible" at bounding box center [449, 135] width 34 height 12
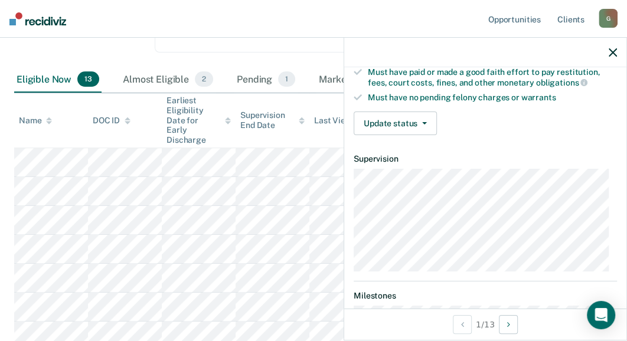
scroll to position [236, 0]
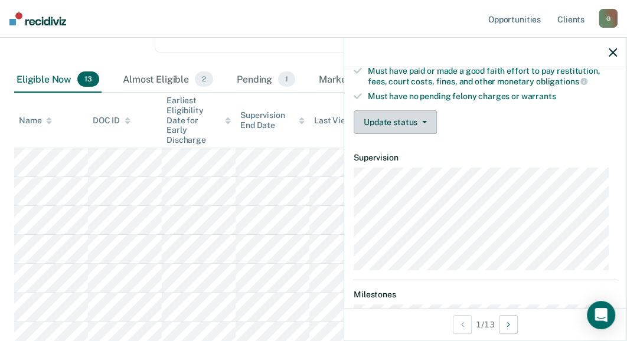
click at [411, 117] on button "Update status" at bounding box center [395, 122] width 83 height 24
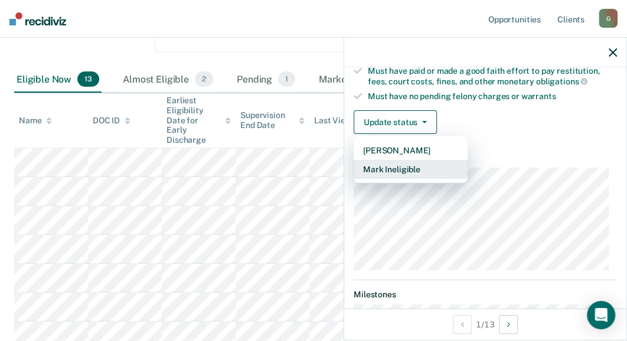
click at [409, 167] on button "Mark Ineligible" at bounding box center [411, 169] width 114 height 19
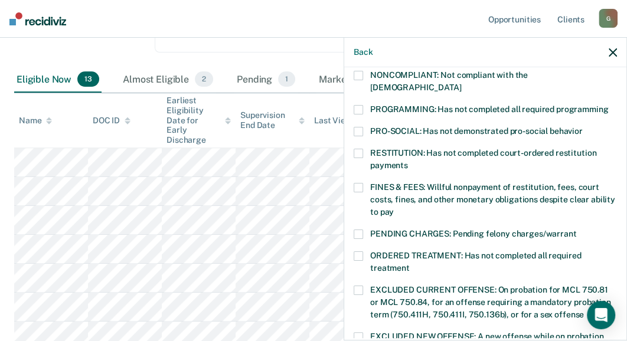
click at [363, 149] on label "RESTITUTION: Has not completed court-ordered restitution payments" at bounding box center [485, 161] width 263 height 25
click at [408, 161] on input "RESTITUTION: Has not completed court-ordered restitution payments" at bounding box center [408, 161] width 0 height 0
drag, startPoint x: 357, startPoint y: 94, endPoint x: 438, endPoint y: 132, distance: 89.6
click at [357, 105] on span at bounding box center [358, 109] width 9 height 9
click at [608, 105] on input "PROGRAMMING: Has not completed all required programming" at bounding box center [608, 105] width 0 height 0
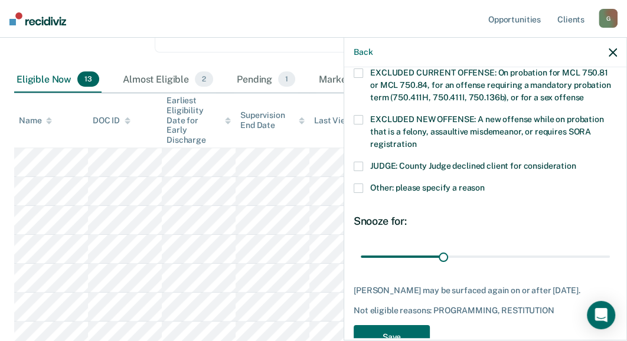
scroll to position [471, 0]
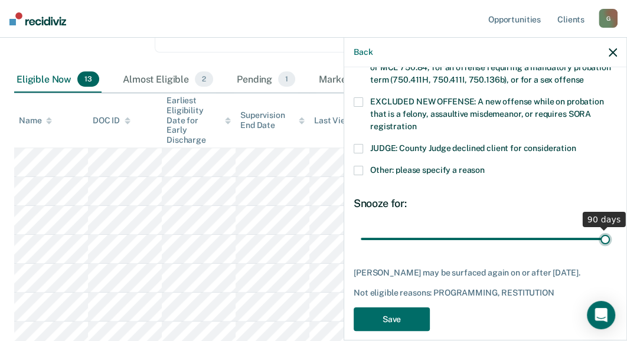
drag, startPoint x: 441, startPoint y: 226, endPoint x: 607, endPoint y: 234, distance: 165.6
type input "90"
click at [607, 234] on input "range" at bounding box center [485, 239] width 249 height 21
click at [405, 308] on button "Save" at bounding box center [392, 320] width 76 height 24
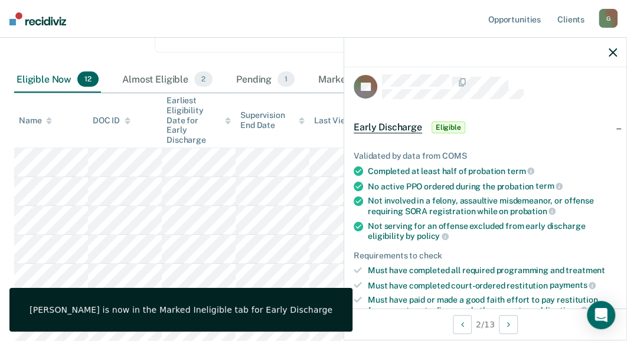
scroll to position [0, 0]
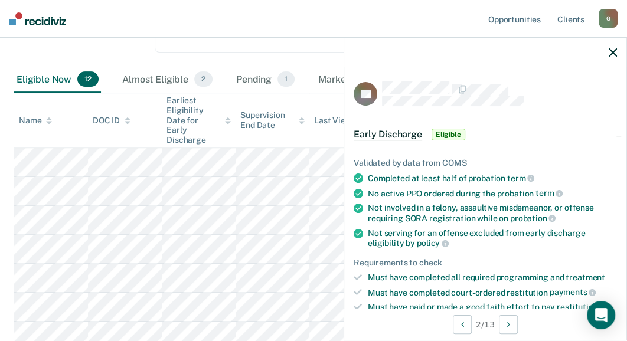
click at [457, 133] on span "Eligible" at bounding box center [449, 135] width 34 height 12
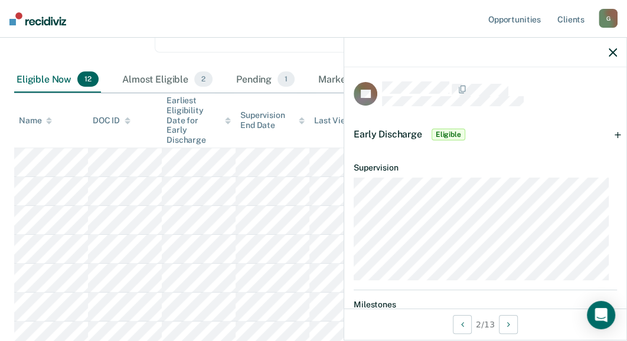
click at [447, 133] on span "Eligible" at bounding box center [449, 135] width 34 height 12
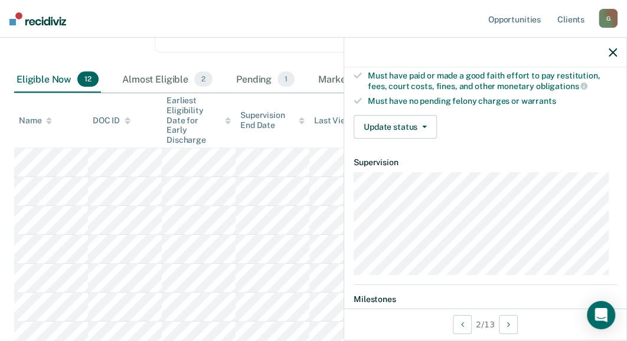
scroll to position [236, 0]
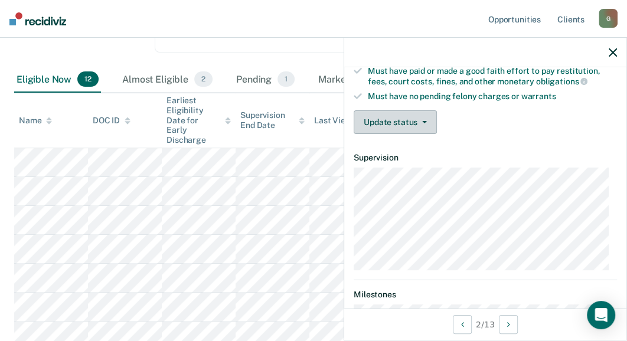
click at [387, 116] on button "Update status" at bounding box center [395, 122] width 83 height 24
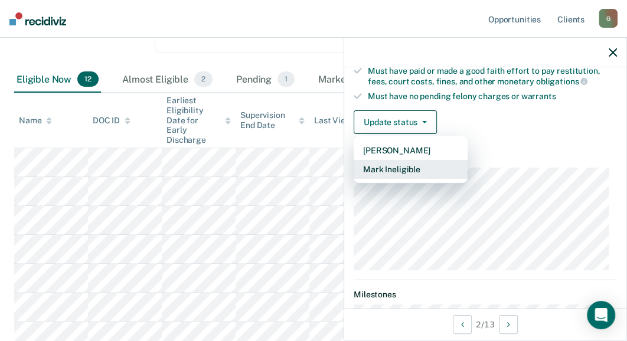
click at [403, 167] on button "Mark Ineligible" at bounding box center [411, 169] width 114 height 19
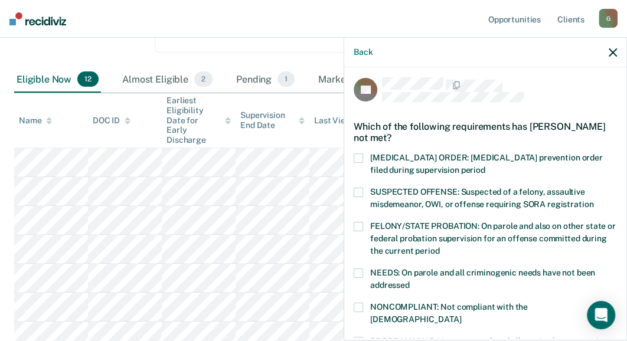
scroll to position [0, 0]
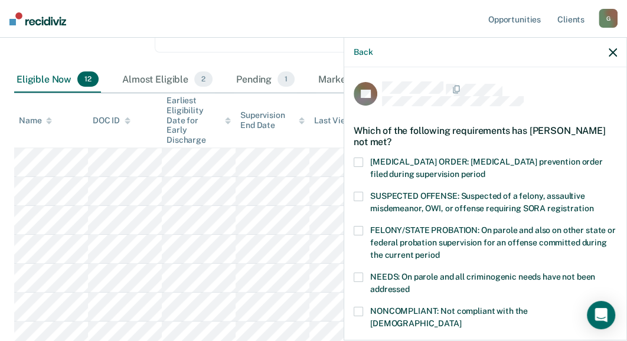
click at [360, 193] on span at bounding box center [358, 196] width 9 height 9
click at [594, 204] on input "SUSPECTED OFFENSE: Suspected of a felony, assaultive misdemeanor, OWI, or offen…" at bounding box center [594, 204] width 0 height 0
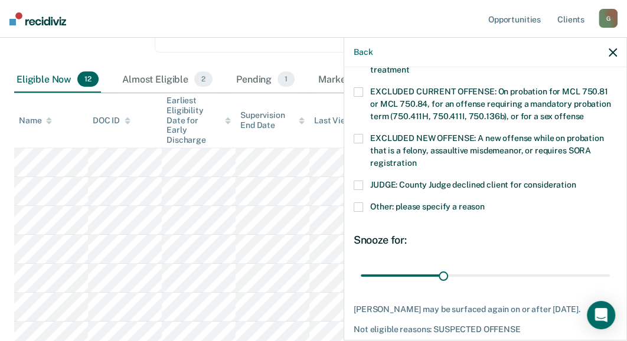
scroll to position [471, 0]
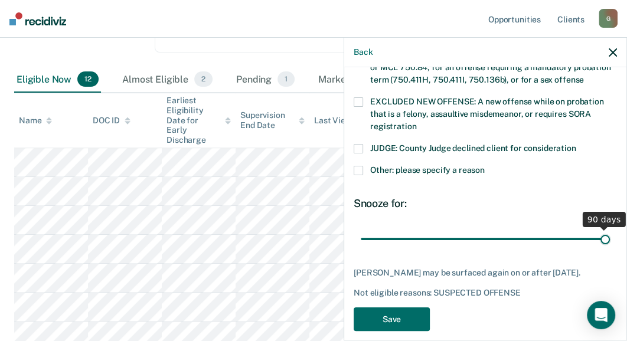
drag, startPoint x: 442, startPoint y: 224, endPoint x: 624, endPoint y: 242, distance: 183.4
type input "90"
click at [610, 242] on input "range" at bounding box center [485, 239] width 249 height 21
click at [389, 308] on button "Save" at bounding box center [392, 320] width 76 height 24
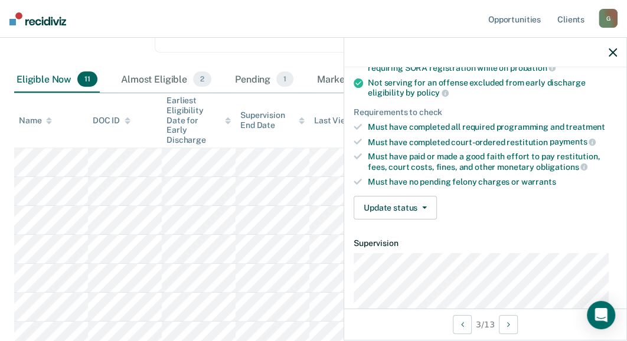
scroll to position [177, 0]
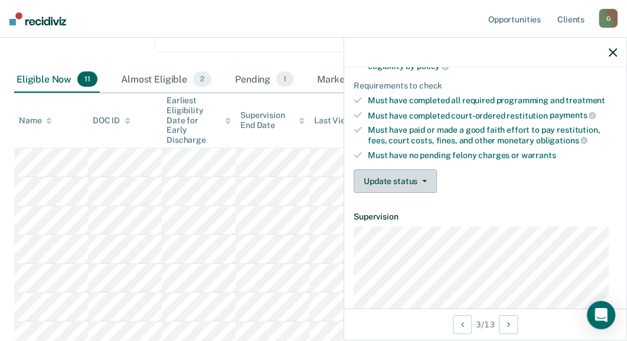
click at [405, 178] on button "Update status" at bounding box center [395, 182] width 83 height 24
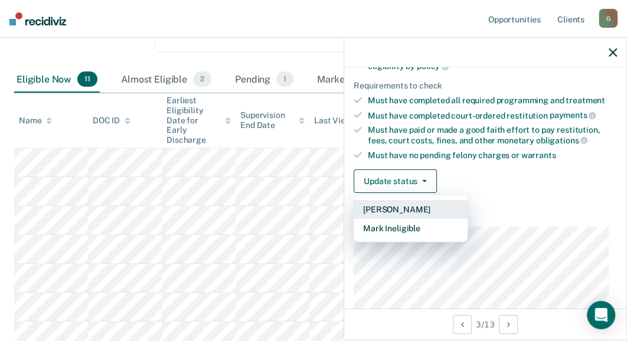
click at [403, 206] on button "[PERSON_NAME]" at bounding box center [411, 209] width 114 height 19
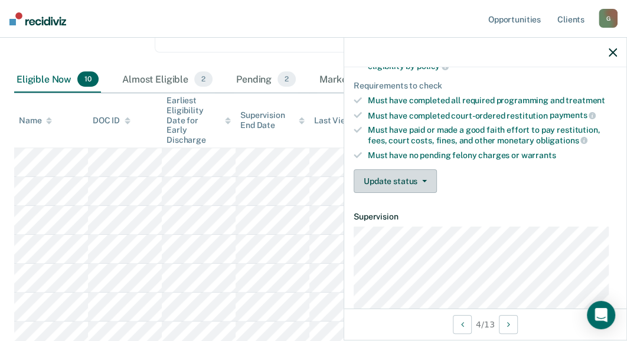
click at [422, 180] on icon "button" at bounding box center [424, 181] width 5 height 2
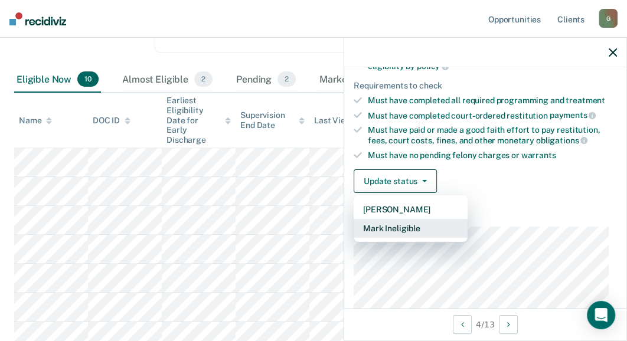
click at [402, 223] on button "Mark Ineligible" at bounding box center [411, 228] width 114 height 19
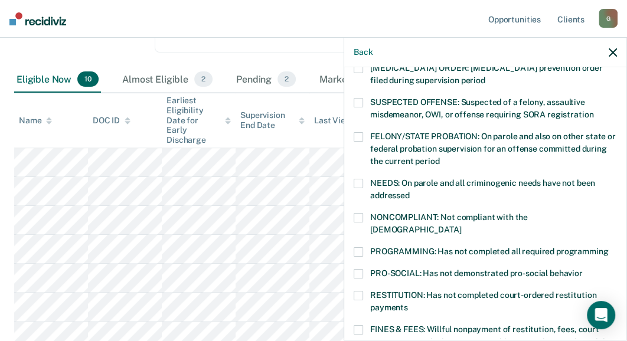
scroll to position [118, 0]
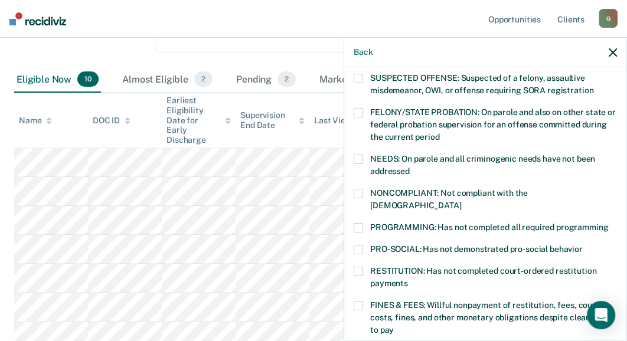
click at [357, 267] on span at bounding box center [358, 271] width 9 height 9
click at [408, 279] on input "RESTITUTION: Has not completed court-ordered restitution payments" at bounding box center [408, 279] width 0 height 0
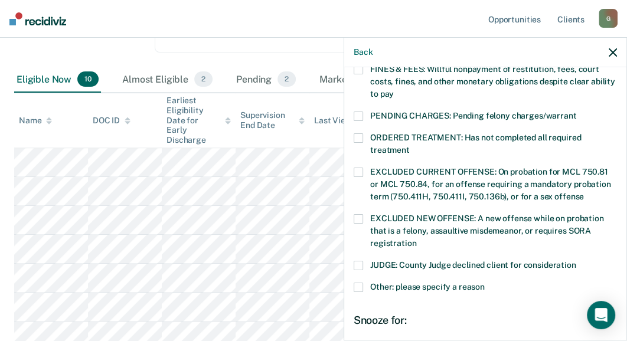
scroll to position [471, 0]
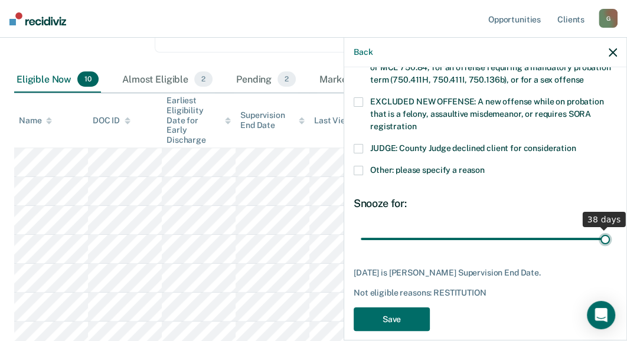
drag, startPoint x: 547, startPoint y: 226, endPoint x: 612, endPoint y: 230, distance: 65.1
type input "38"
click at [610, 230] on input "range" at bounding box center [485, 239] width 249 height 21
click at [387, 308] on button "Save" at bounding box center [392, 320] width 76 height 24
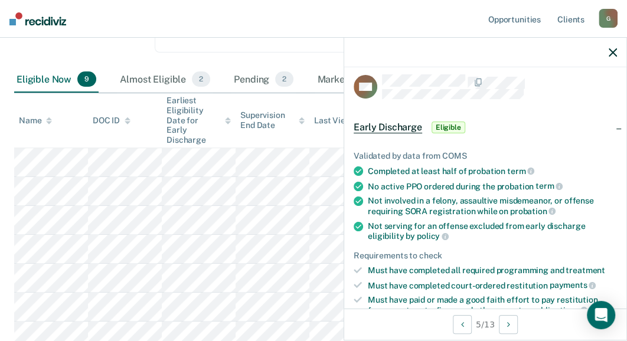
scroll to position [0, 0]
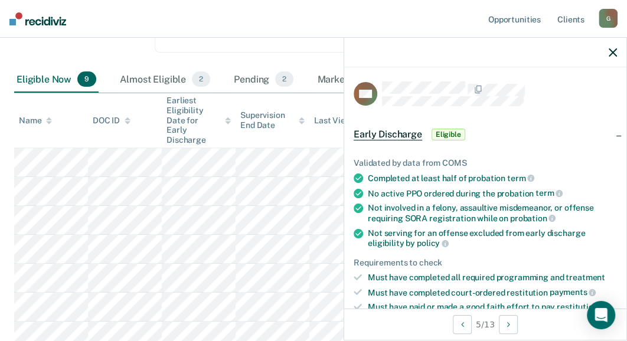
click at [446, 133] on span "Eligible" at bounding box center [449, 135] width 34 height 12
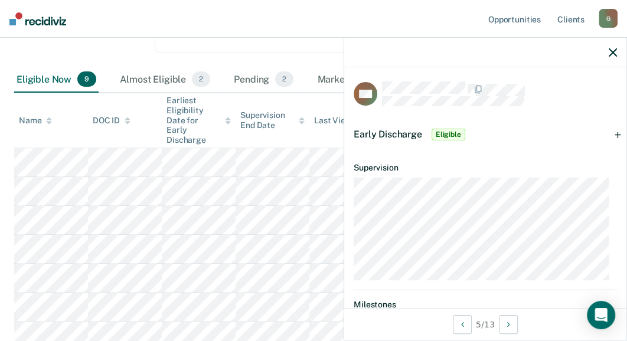
click at [448, 132] on span "Eligible" at bounding box center [449, 135] width 34 height 12
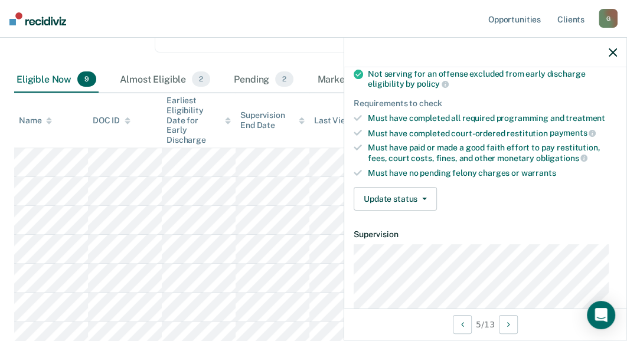
scroll to position [177, 0]
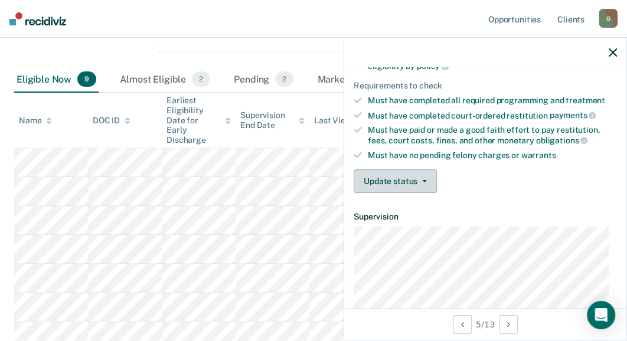
click at [410, 178] on button "Update status" at bounding box center [395, 182] width 83 height 24
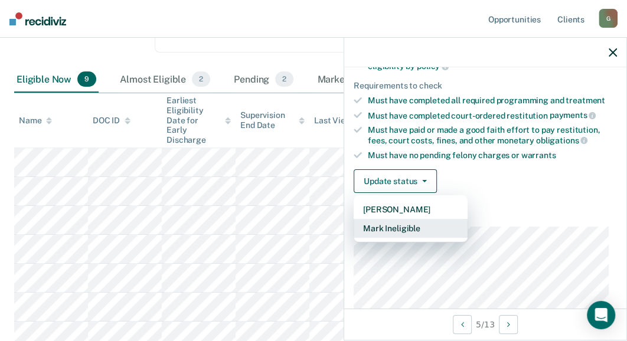
click at [397, 224] on button "Mark Ineligible" at bounding box center [411, 228] width 114 height 19
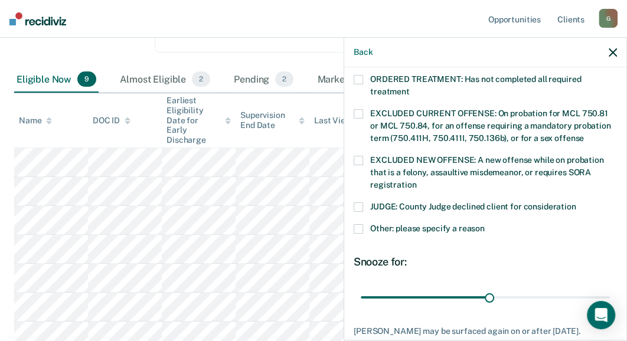
scroll to position [413, 0]
click at [358, 224] on span at bounding box center [358, 228] width 9 height 9
click at [485, 224] on input "Other: please specify a reason" at bounding box center [485, 224] width 0 height 0
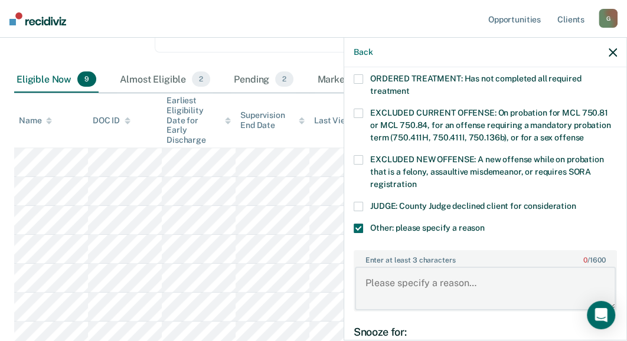
click at [369, 270] on textarea "Enter at least 3 characters 0 / 1600" at bounding box center [485, 289] width 261 height 44
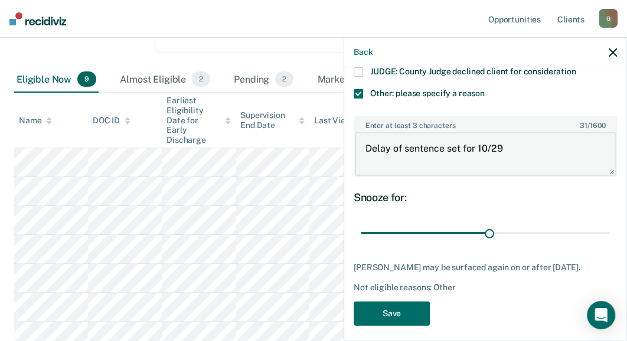
scroll to position [552, 0]
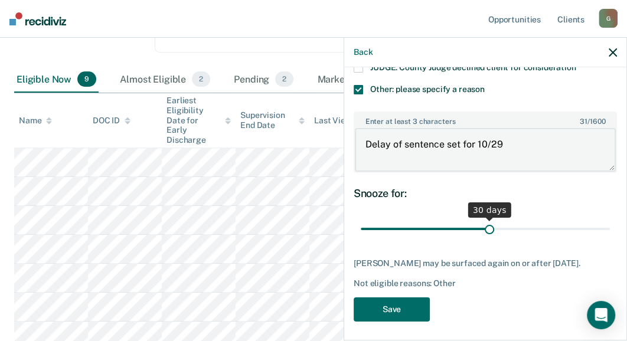
type textarea "Delay of sentence set for 10/29"
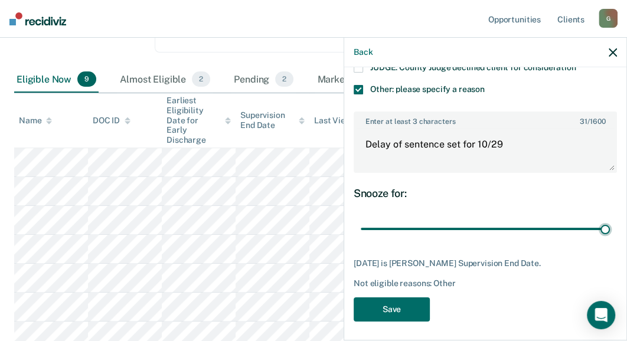
scroll to position [542, 0]
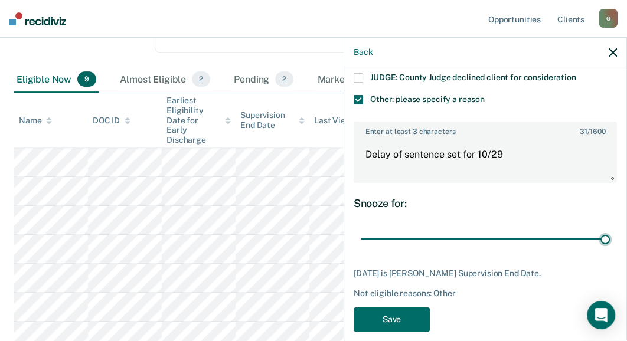
drag, startPoint x: 486, startPoint y: 216, endPoint x: 610, endPoint y: 216, distance: 123.4
type input "57"
click at [610, 229] on input "range" at bounding box center [485, 239] width 249 height 21
click at [392, 308] on button "Save" at bounding box center [392, 320] width 76 height 24
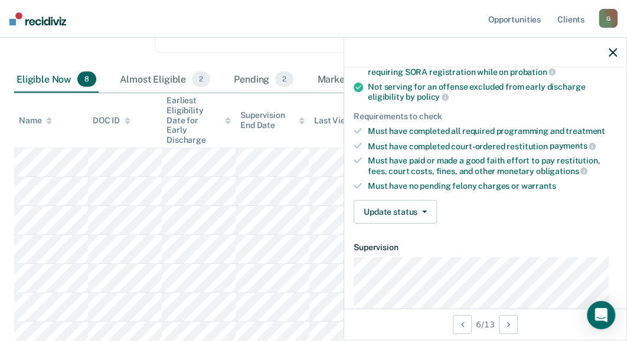
scroll to position [177, 0]
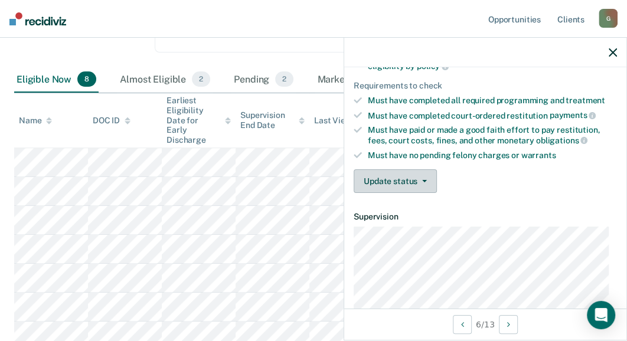
click at [411, 179] on button "Update status" at bounding box center [395, 182] width 83 height 24
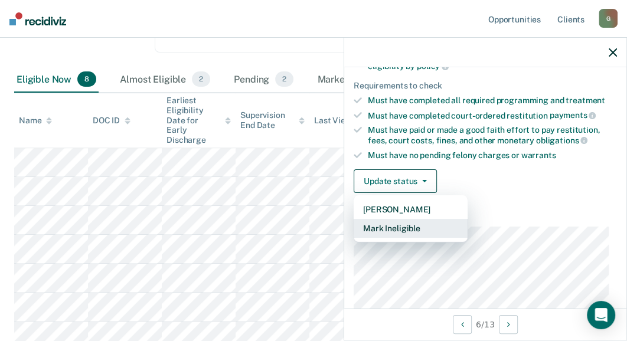
click at [397, 224] on button "Mark Ineligible" at bounding box center [411, 228] width 114 height 19
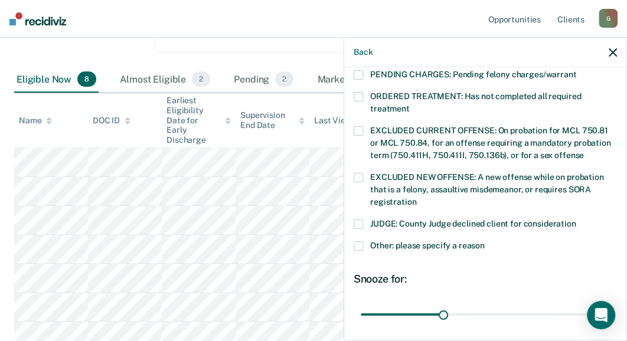
scroll to position [413, 0]
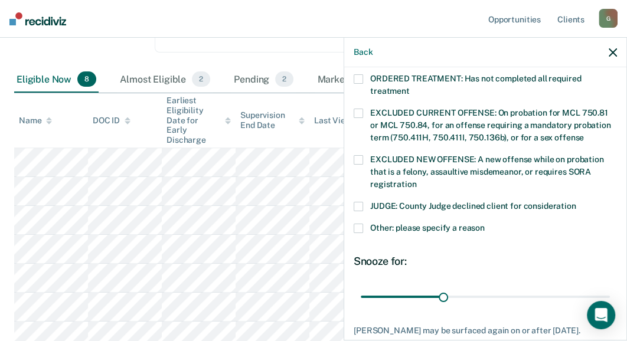
click at [358, 224] on span at bounding box center [358, 228] width 9 height 9
click at [485, 224] on input "Other: please specify a reason" at bounding box center [485, 224] width 0 height 0
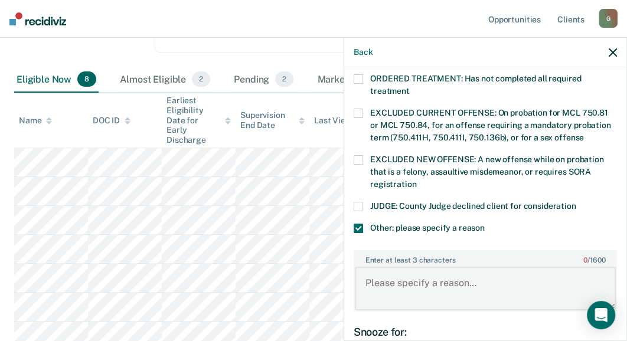
click at [367, 272] on textarea "Enter at least 3 characters 0 / 1600" at bounding box center [485, 289] width 261 height 44
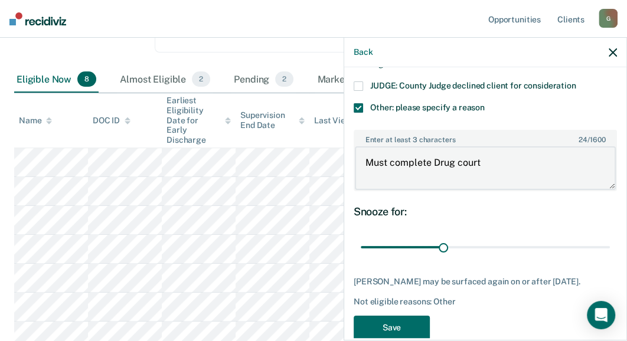
scroll to position [542, 0]
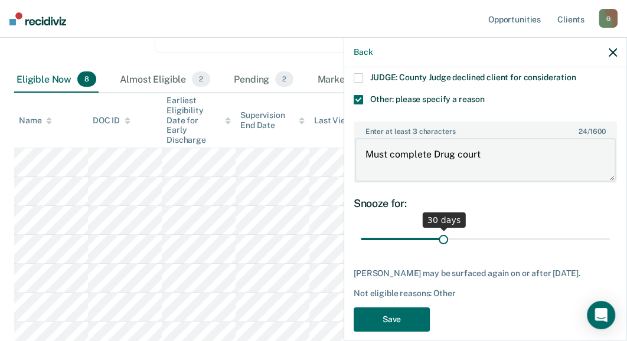
type textarea "Must complete Drug court"
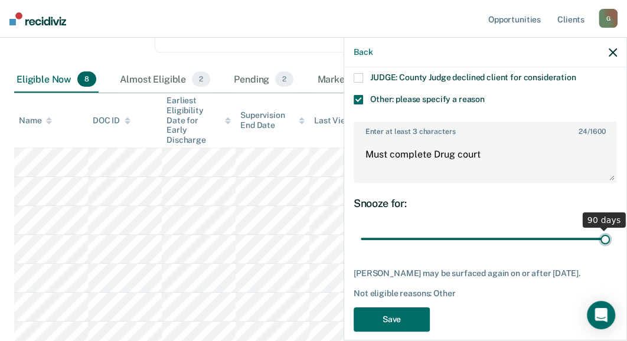
drag, startPoint x: 441, startPoint y: 224, endPoint x: 599, endPoint y: 225, distance: 158.9
type input "90"
click at [599, 229] on input "range" at bounding box center [485, 239] width 249 height 21
click at [390, 312] on button "Save" at bounding box center [392, 320] width 76 height 24
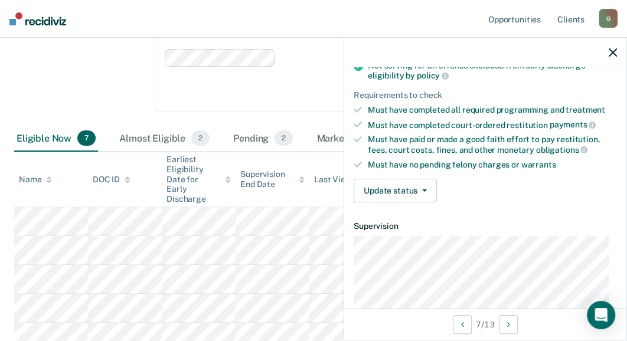
scroll to position [177, 0]
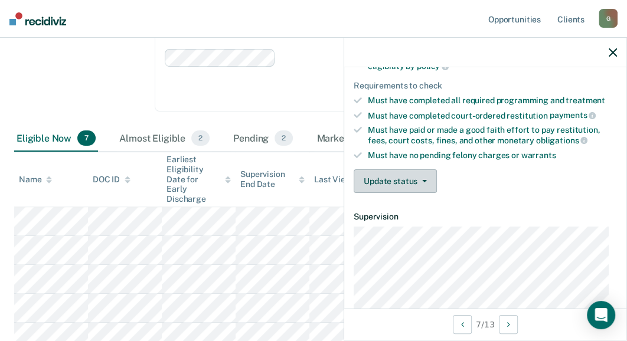
click at [390, 179] on button "Update status" at bounding box center [395, 182] width 83 height 24
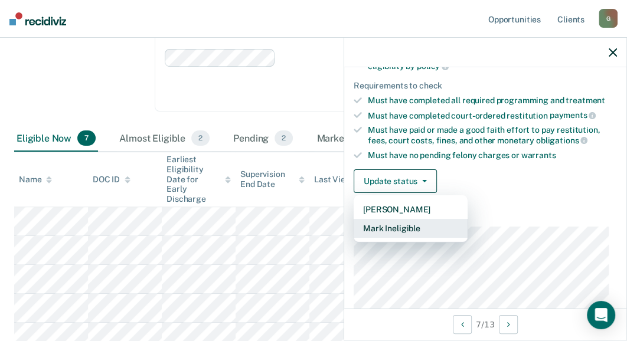
click at [420, 225] on button "Mark Ineligible" at bounding box center [411, 228] width 114 height 19
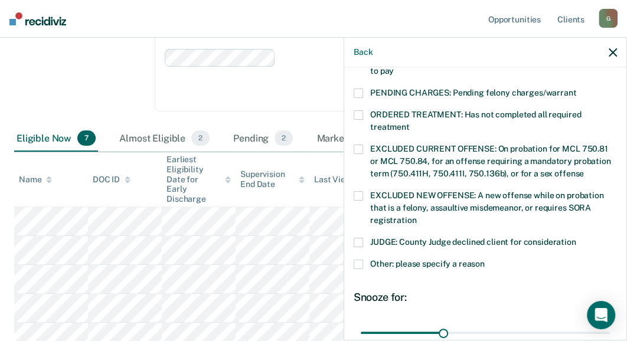
scroll to position [413, 0]
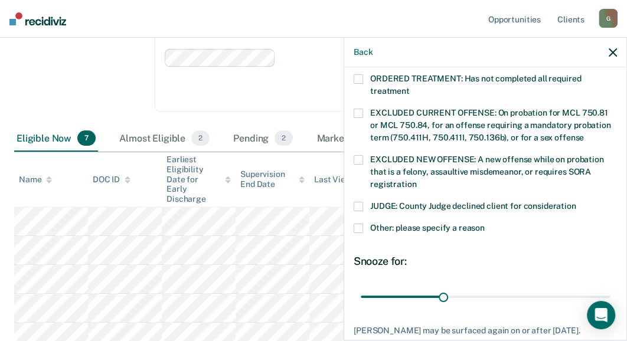
click at [360, 224] on span at bounding box center [358, 228] width 9 height 9
click at [485, 224] on input "Other: please specify a reason" at bounding box center [485, 224] width 0 height 0
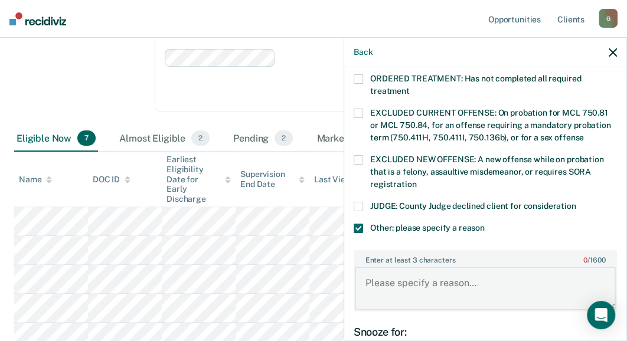
click at [386, 270] on textarea "Enter at least 3 characters 0 / 1600" at bounding box center [485, 289] width 261 height 44
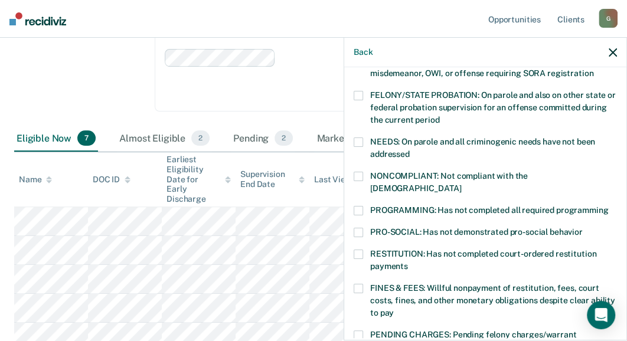
scroll to position [177, 0]
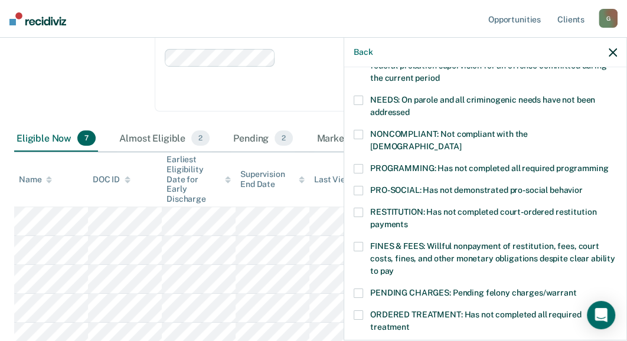
type textarea "Just returned on a PV"
click at [354, 132] on span at bounding box center [358, 134] width 9 height 9
click at [461, 142] on input "NONCOMPLIANT: Not compliant with the [DEMOGRAPHIC_DATA]" at bounding box center [461, 142] width 0 height 0
click at [359, 186] on span at bounding box center [358, 190] width 9 height 9
click at [583, 186] on input "PRO-SOCIAL: Has not demonstrated pro-social behavior" at bounding box center [583, 186] width 0 height 0
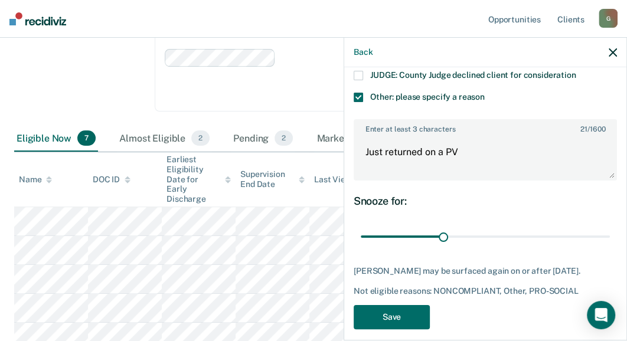
scroll to position [552, 0]
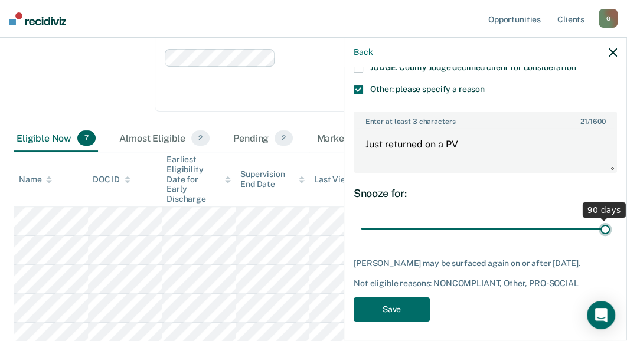
drag, startPoint x: 442, startPoint y: 214, endPoint x: 659, endPoint y: 213, distance: 217.3
type input "90"
click at [610, 219] on input "range" at bounding box center [485, 229] width 249 height 21
click at [387, 302] on button "Save" at bounding box center [392, 310] width 76 height 24
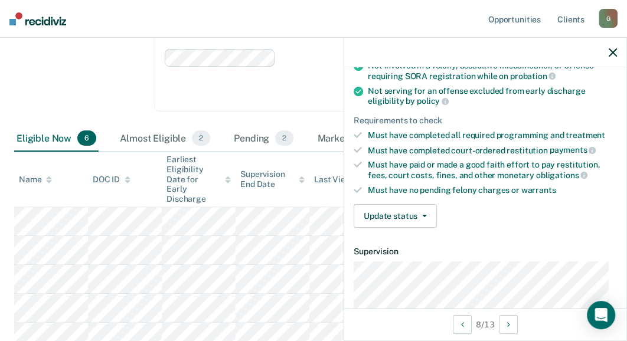
scroll to position [177, 0]
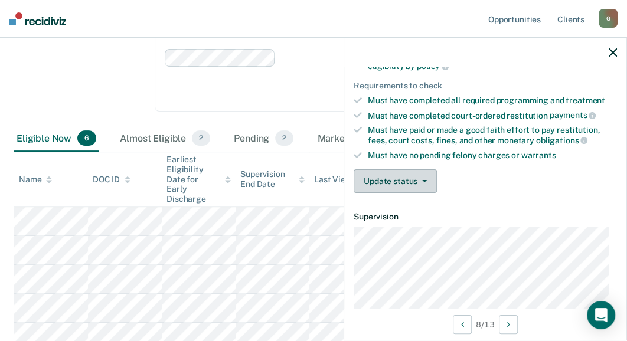
click at [387, 178] on button "Update status" at bounding box center [395, 182] width 83 height 24
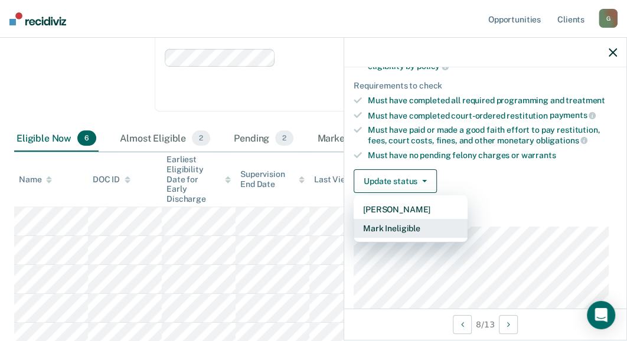
click at [405, 223] on button "Mark Ineligible" at bounding box center [411, 228] width 114 height 19
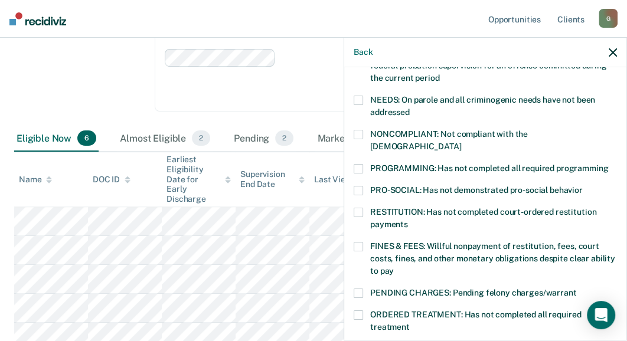
click at [356, 164] on span at bounding box center [358, 168] width 9 height 9
click at [608, 164] on input "PROGRAMMING: Has not completed all required programming" at bounding box center [608, 164] width 0 height 0
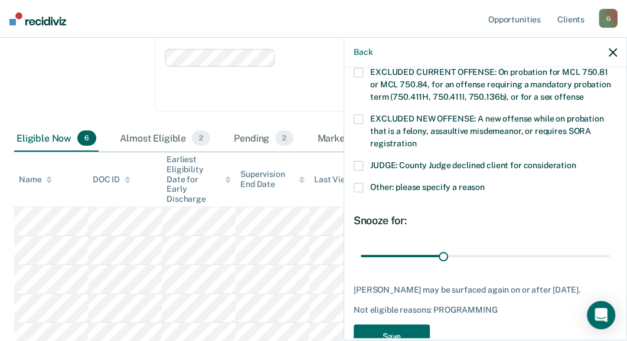
scroll to position [471, 0]
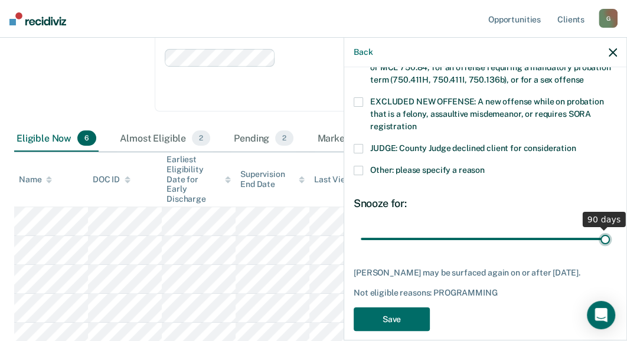
drag, startPoint x: 441, startPoint y: 226, endPoint x: 634, endPoint y: 226, distance: 193.1
type input "90"
click at [610, 229] on input "range" at bounding box center [485, 239] width 249 height 21
click at [400, 308] on button "Save" at bounding box center [392, 320] width 76 height 24
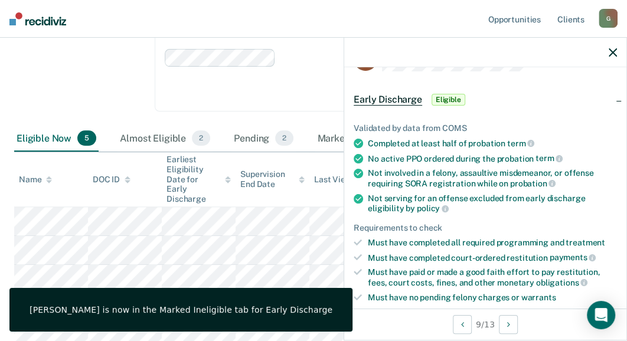
scroll to position [0, 0]
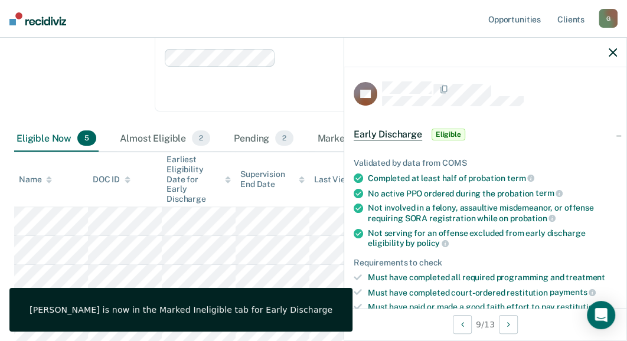
click at [450, 132] on span "Eligible" at bounding box center [449, 135] width 34 height 12
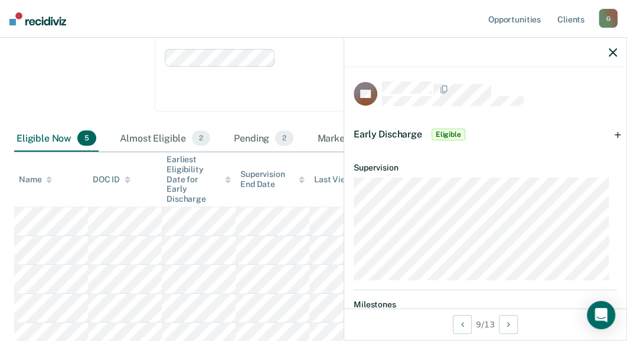
click at [452, 135] on span "Eligible" at bounding box center [449, 135] width 34 height 12
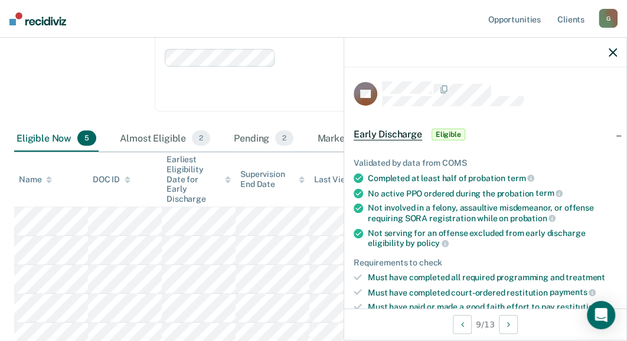
click at [446, 132] on span "Eligible" at bounding box center [449, 135] width 34 height 12
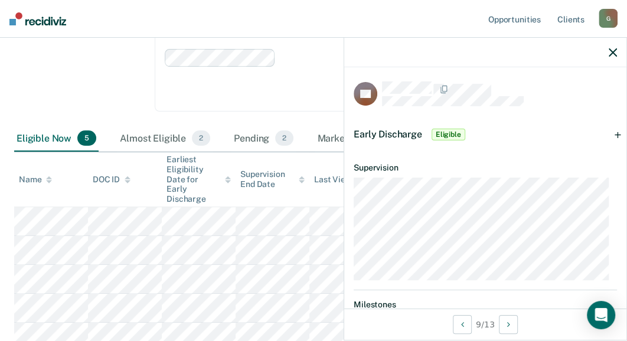
click at [446, 132] on span "Eligible" at bounding box center [449, 135] width 34 height 12
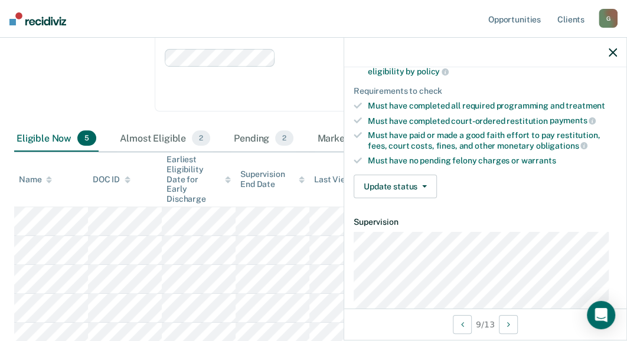
scroll to position [177, 0]
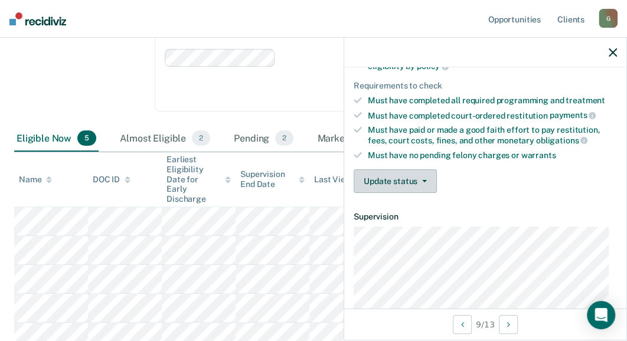
click at [395, 174] on button "Update status" at bounding box center [395, 182] width 83 height 24
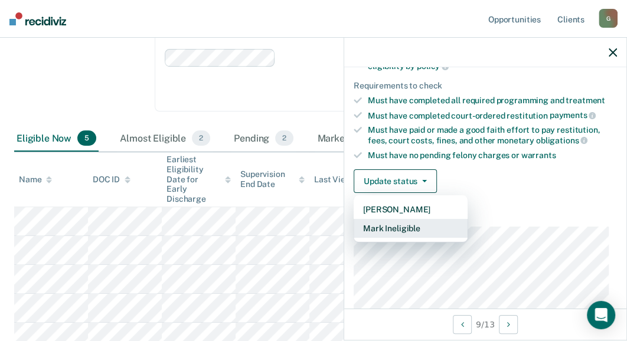
click at [406, 227] on button "Mark Ineligible" at bounding box center [411, 228] width 114 height 19
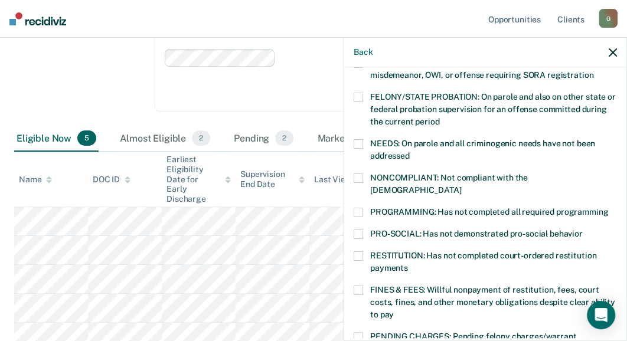
scroll to position [118, 0]
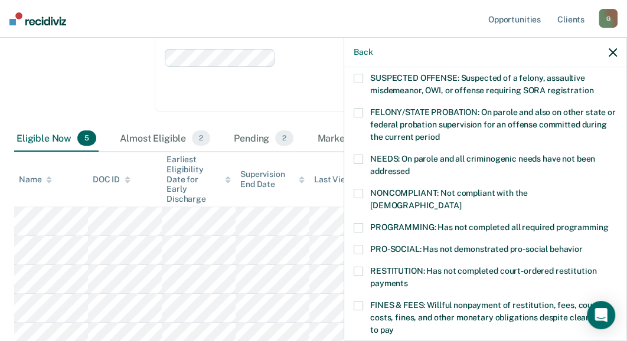
click at [356, 191] on span at bounding box center [358, 193] width 9 height 9
click at [461, 201] on input "NONCOMPLIANT: Not compliant with the [DEMOGRAPHIC_DATA]" at bounding box center [461, 201] width 0 height 0
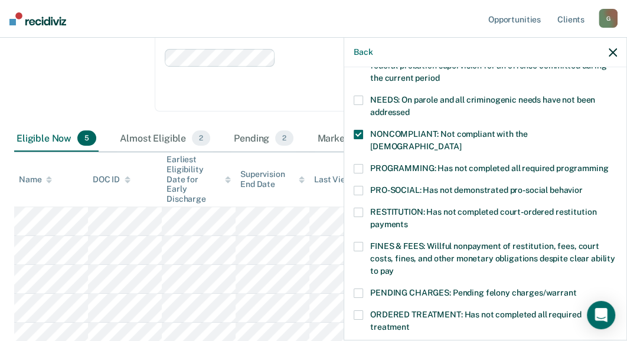
scroll to position [236, 0]
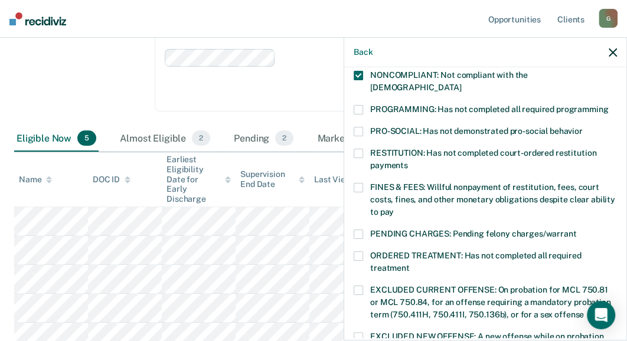
click at [358, 183] on span at bounding box center [358, 187] width 9 height 9
click at [394, 208] on input "FINES & FEES: Willful nonpayment of restitution, fees, court costs, fines, and …" at bounding box center [394, 208] width 0 height 0
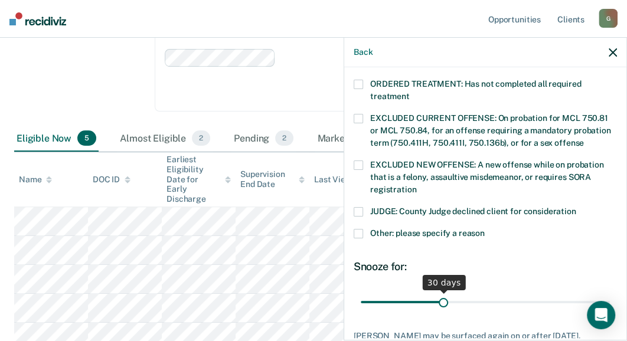
scroll to position [471, 0]
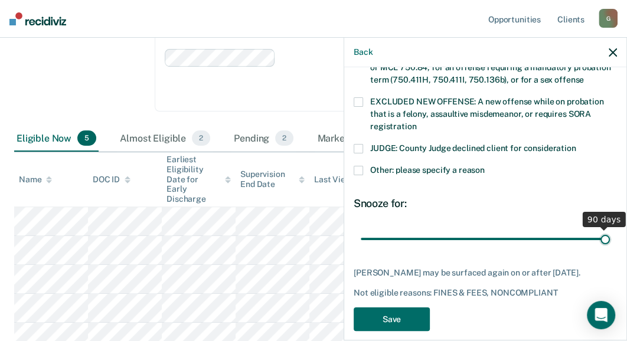
drag, startPoint x: 441, startPoint y: 224, endPoint x: 613, endPoint y: 242, distance: 173.4
type input "90"
click at [610, 242] on input "range" at bounding box center [485, 239] width 249 height 21
click at [387, 308] on button "Save" at bounding box center [392, 320] width 76 height 24
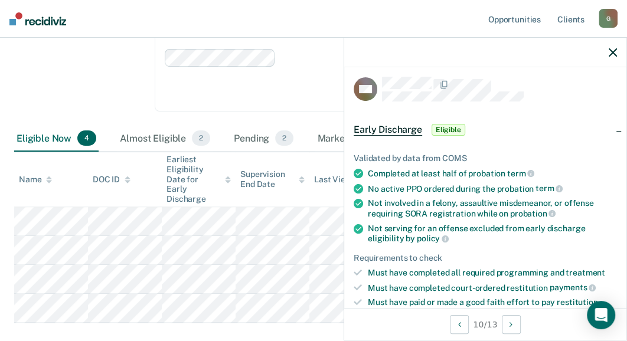
scroll to position [0, 0]
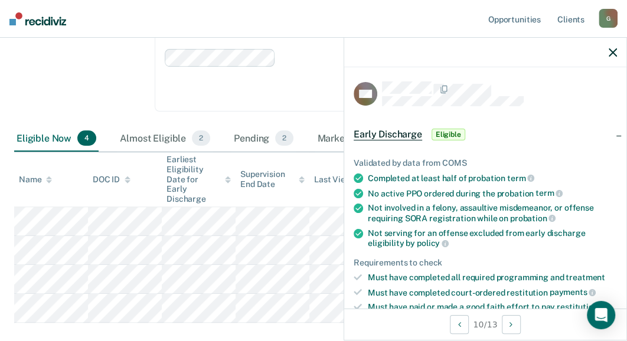
click at [444, 134] on span "Eligible" at bounding box center [449, 135] width 34 height 12
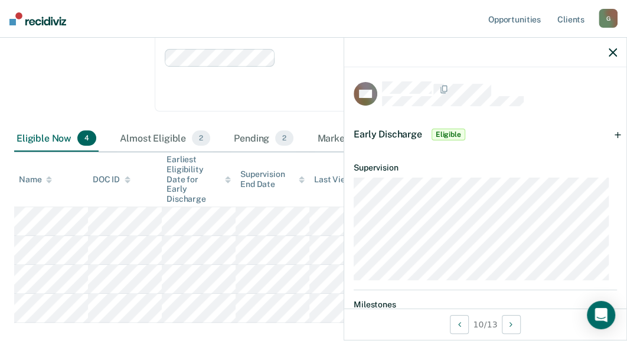
click at [442, 133] on span "Eligible" at bounding box center [449, 135] width 34 height 12
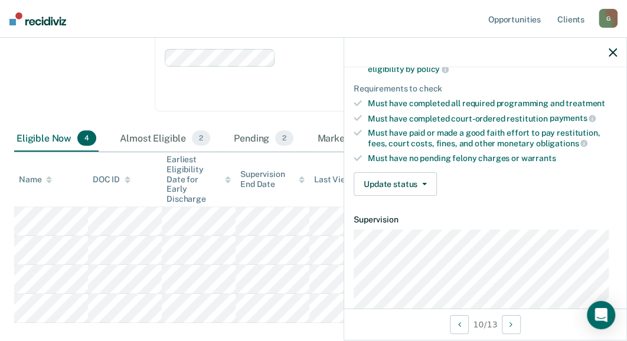
scroll to position [177, 0]
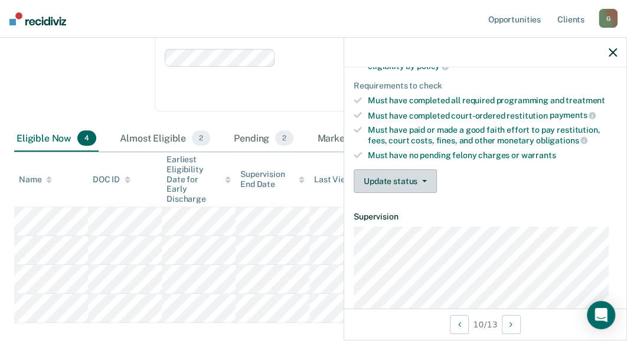
click at [384, 175] on button "Update status" at bounding box center [395, 182] width 83 height 24
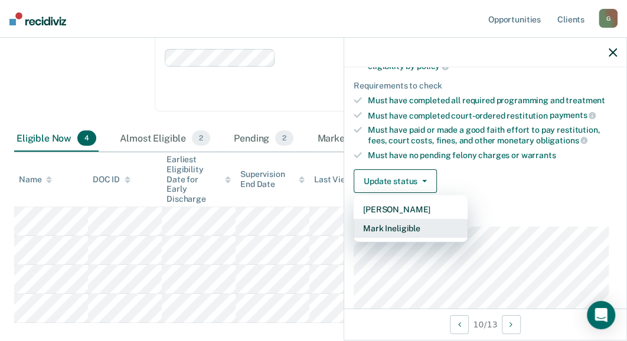
click at [390, 224] on button "Mark Ineligible" at bounding box center [411, 228] width 114 height 19
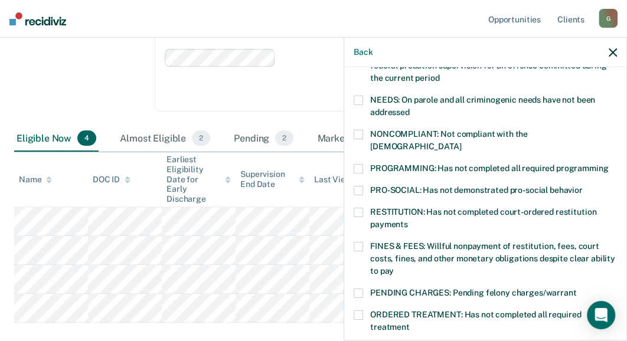
click at [356, 132] on span at bounding box center [358, 134] width 9 height 9
click at [461, 142] on input "NONCOMPLIANT: Not compliant with the [DEMOGRAPHIC_DATA]" at bounding box center [461, 142] width 0 height 0
click at [356, 242] on span at bounding box center [358, 246] width 9 height 9
click at [394, 267] on input "FINES & FEES: Willful nonpayment of restitution, fees, court costs, fines, and …" at bounding box center [394, 267] width 0 height 0
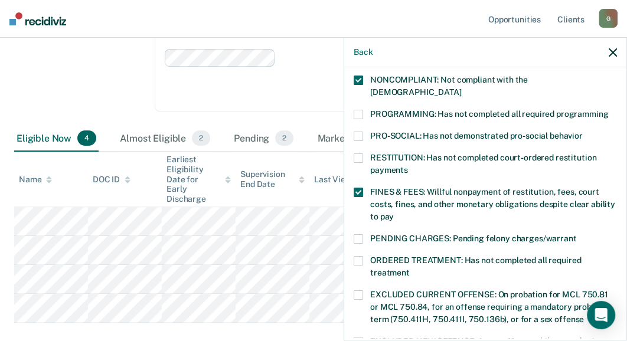
scroll to position [471, 0]
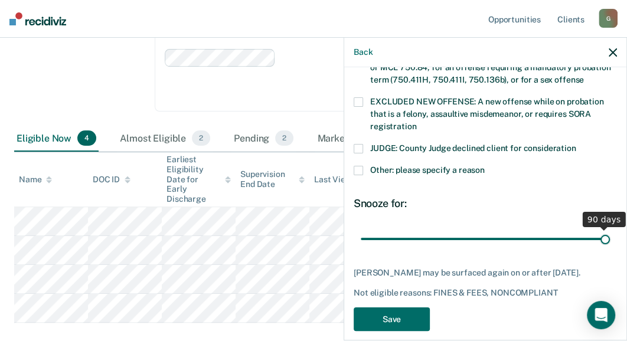
drag, startPoint x: 441, startPoint y: 224, endPoint x: 639, endPoint y: 237, distance: 198.3
type input "90"
click at [610, 237] on input "range" at bounding box center [485, 239] width 249 height 21
click at [381, 315] on button "Save" at bounding box center [392, 320] width 76 height 24
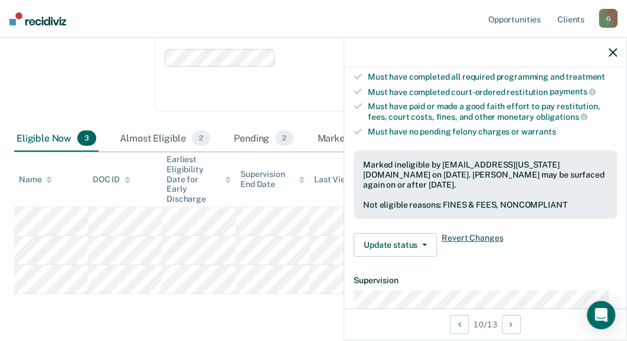
scroll to position [236, 0]
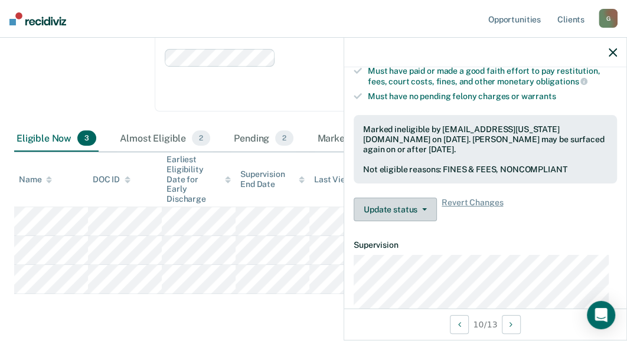
click at [408, 205] on button "Update status" at bounding box center [395, 210] width 83 height 24
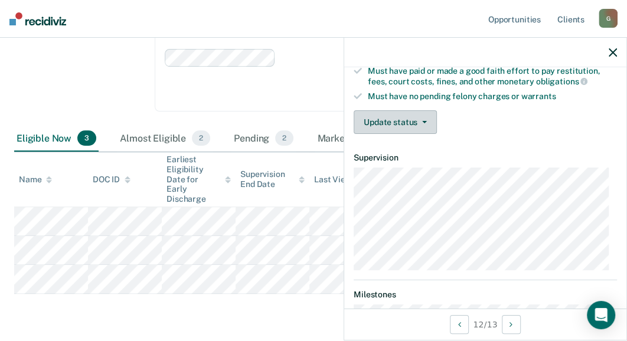
click at [392, 116] on button "Update status" at bounding box center [395, 122] width 83 height 24
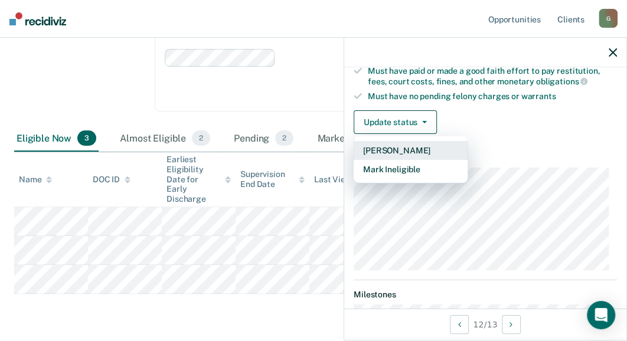
click at [405, 147] on button "[PERSON_NAME]" at bounding box center [411, 150] width 114 height 19
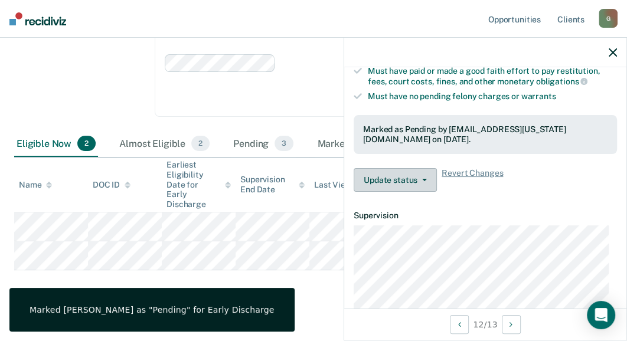
scroll to position [174, 0]
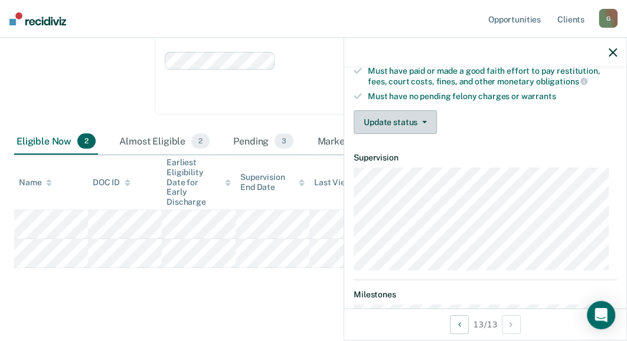
click at [412, 119] on button "Update status" at bounding box center [395, 122] width 83 height 24
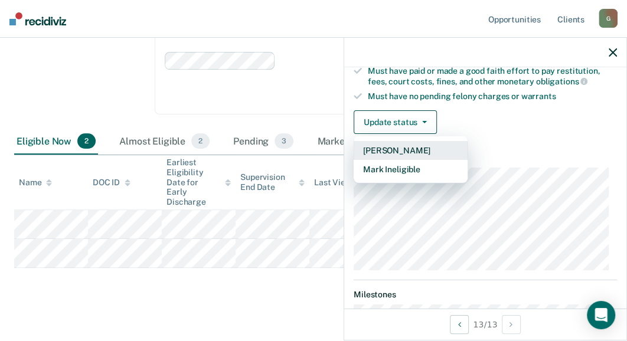
click at [393, 146] on button "[PERSON_NAME]" at bounding box center [411, 150] width 114 height 19
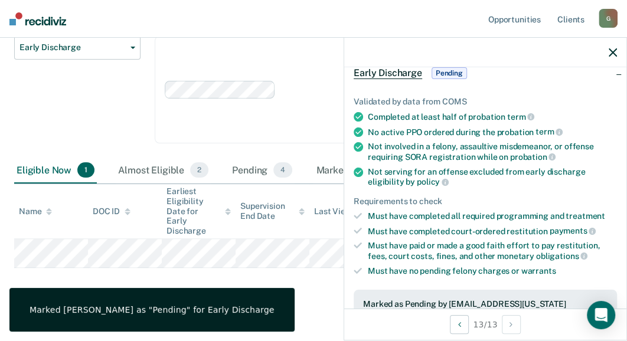
scroll to position [0, 0]
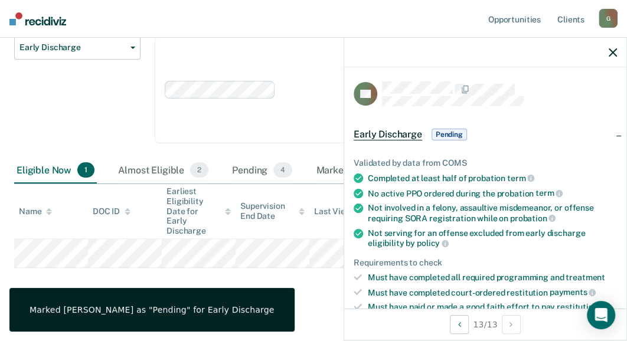
click at [612, 50] on icon "button" at bounding box center [613, 52] width 8 height 8
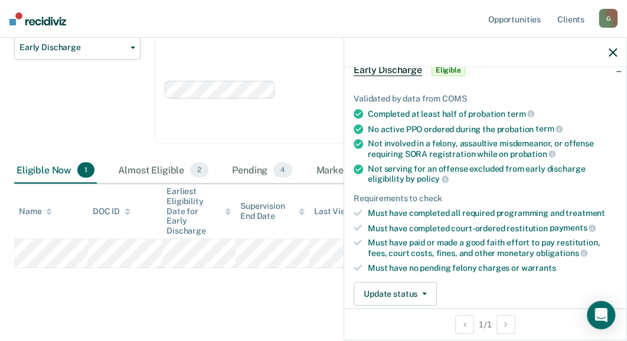
scroll to position [177, 0]
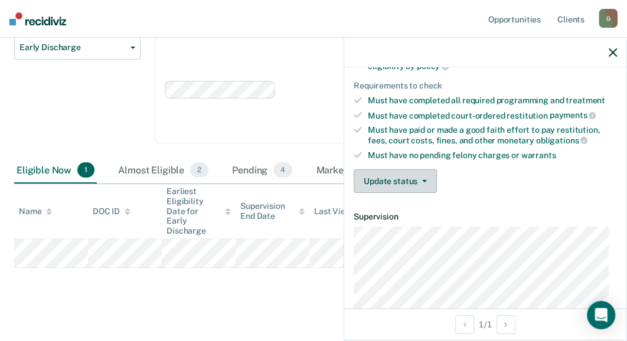
click at [406, 177] on button "Update status" at bounding box center [395, 182] width 83 height 24
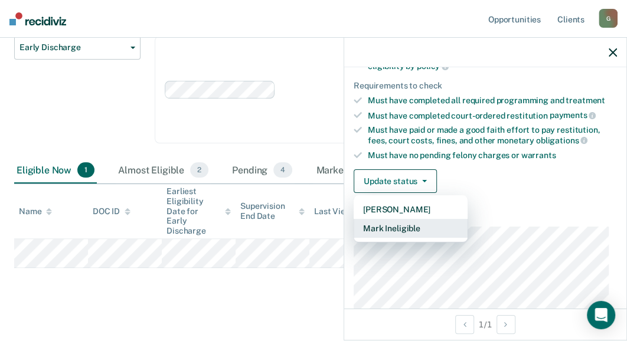
click at [408, 223] on button "Mark Ineligible" at bounding box center [411, 228] width 114 height 19
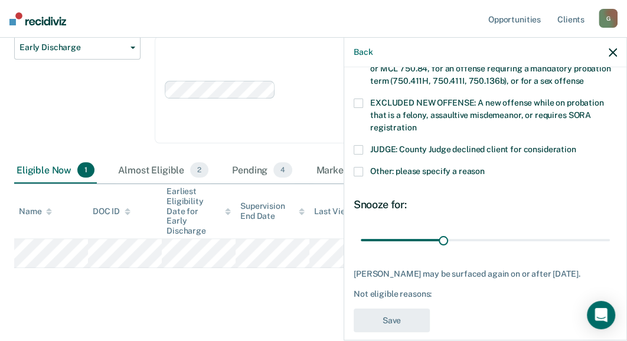
scroll to position [471, 0]
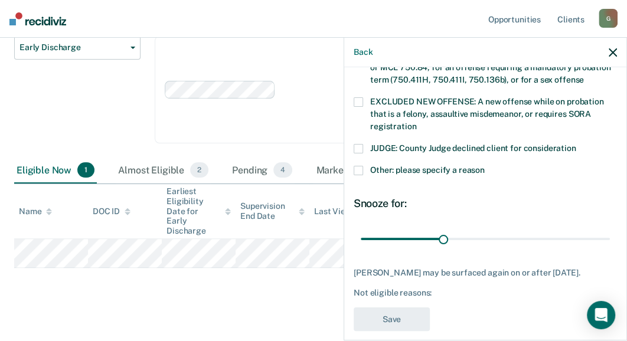
click at [357, 166] on span at bounding box center [358, 170] width 9 height 9
click at [485, 166] on input "Other: please specify a reason" at bounding box center [485, 166] width 0 height 0
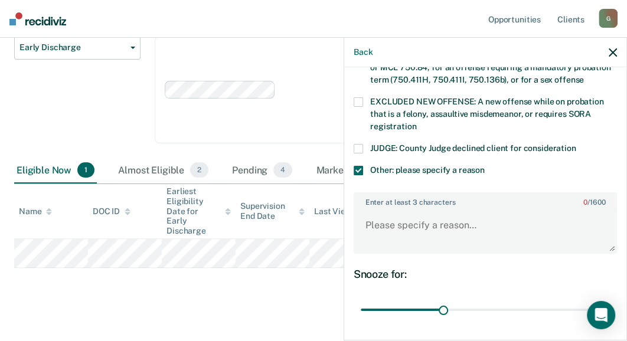
click at [357, 144] on span at bounding box center [358, 148] width 9 height 9
click at [576, 144] on input "JUDGE: County Judge declined client for consideration" at bounding box center [576, 144] width 0 height 0
click at [367, 213] on textarea "Enter at least 3 characters 0 / 1600" at bounding box center [485, 231] width 261 height 44
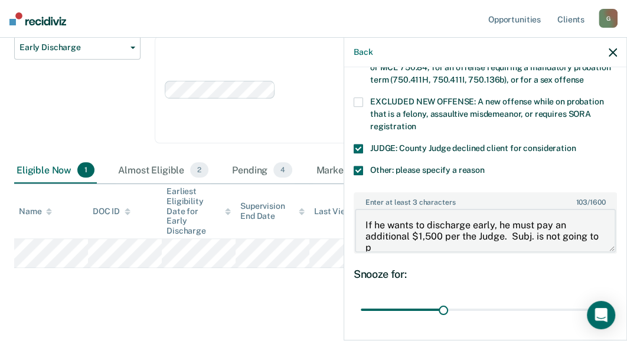
scroll to position [2, 0]
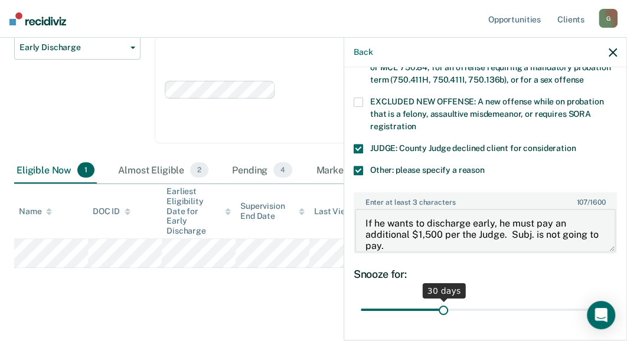
type textarea "If he wants to discharge early, he must pay an additional $1,500 per the Judge.…"
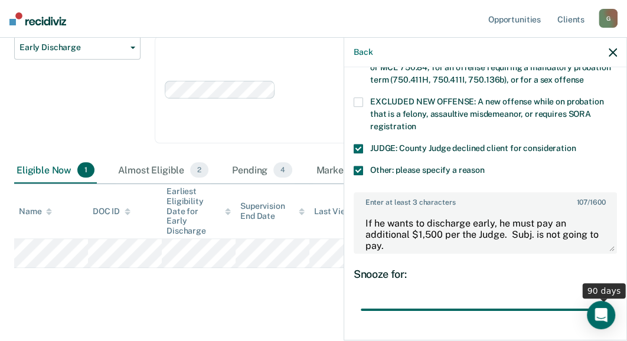
drag, startPoint x: 438, startPoint y: 295, endPoint x: 612, endPoint y: 317, distance: 175.0
type input "90"
click at [610, 317] on input "range" at bounding box center [485, 310] width 249 height 21
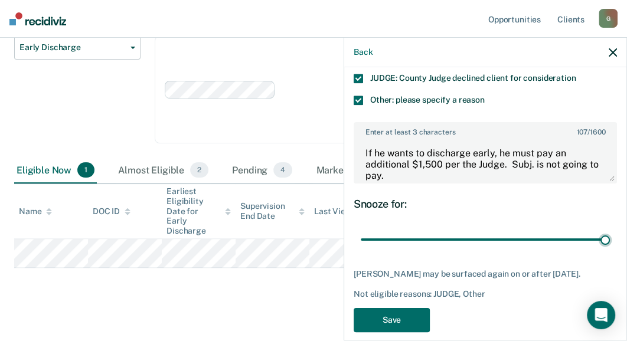
scroll to position [542, 0]
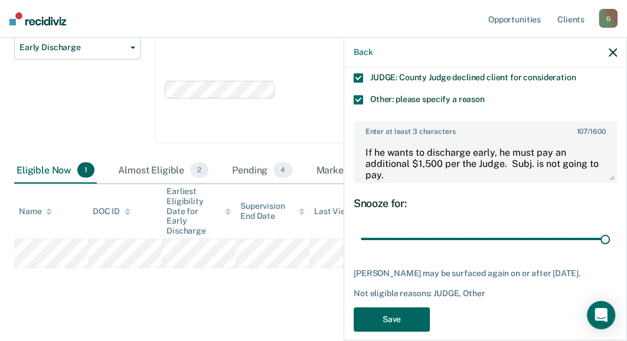
click at [392, 308] on button "Save" at bounding box center [392, 320] width 76 height 24
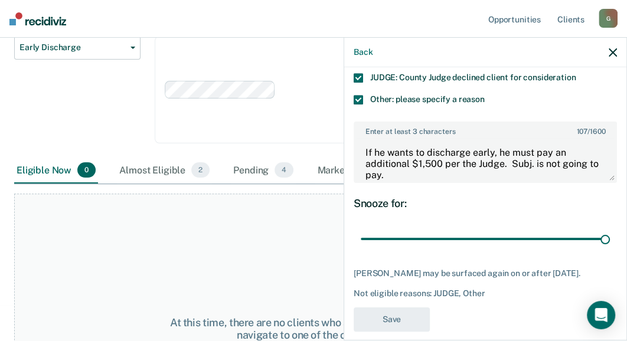
scroll to position [446, 0]
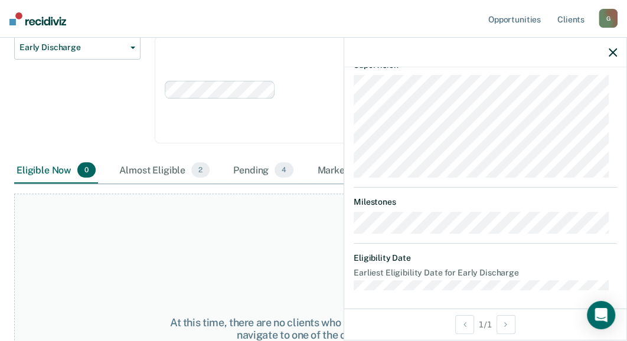
click at [614, 50] on icon "button" at bounding box center [613, 52] width 8 height 8
